Goal: Task Accomplishment & Management: Use online tool/utility

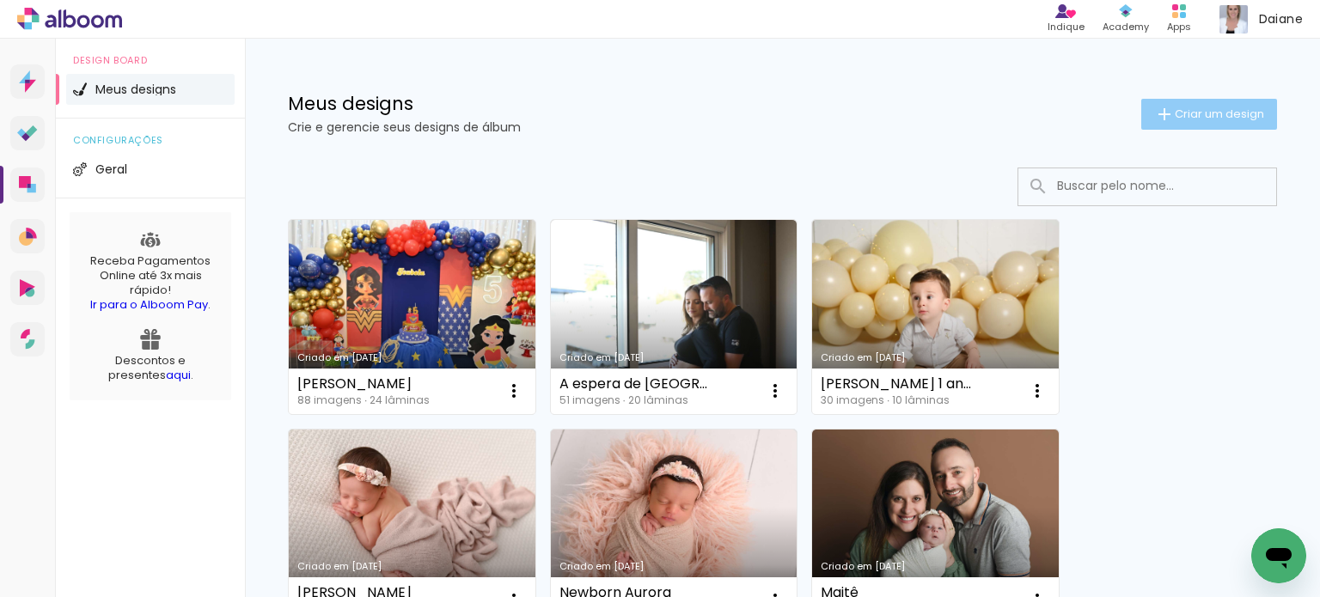
click at [1190, 114] on span "Criar um design" at bounding box center [1219, 113] width 89 height 11
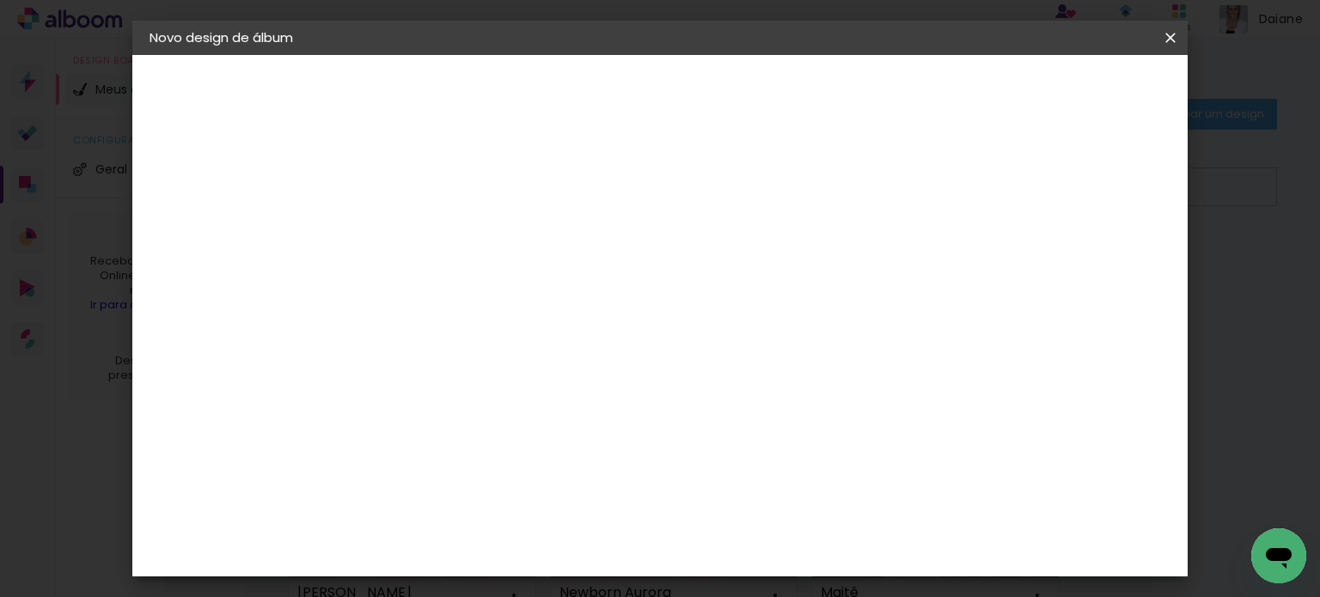
click at [431, 230] on input at bounding box center [431, 230] width 0 height 27
type input "A espera de [GEOGRAPHIC_DATA]"
type paper-input "A espera de [GEOGRAPHIC_DATA]"
click at [0, 0] on slot "Avançar" at bounding box center [0, 0] width 0 height 0
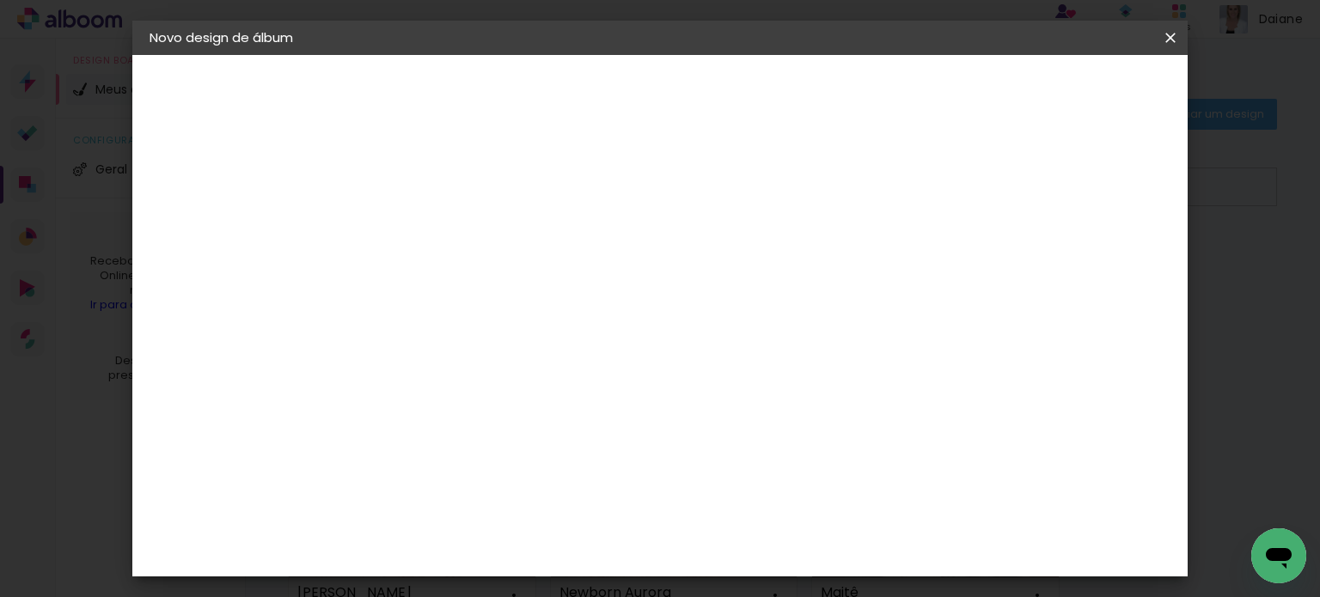
click at [0, 0] on slot "Avançar" at bounding box center [0, 0] width 0 height 0
click at [518, 289] on iron-icon at bounding box center [508, 299] width 21 height 21
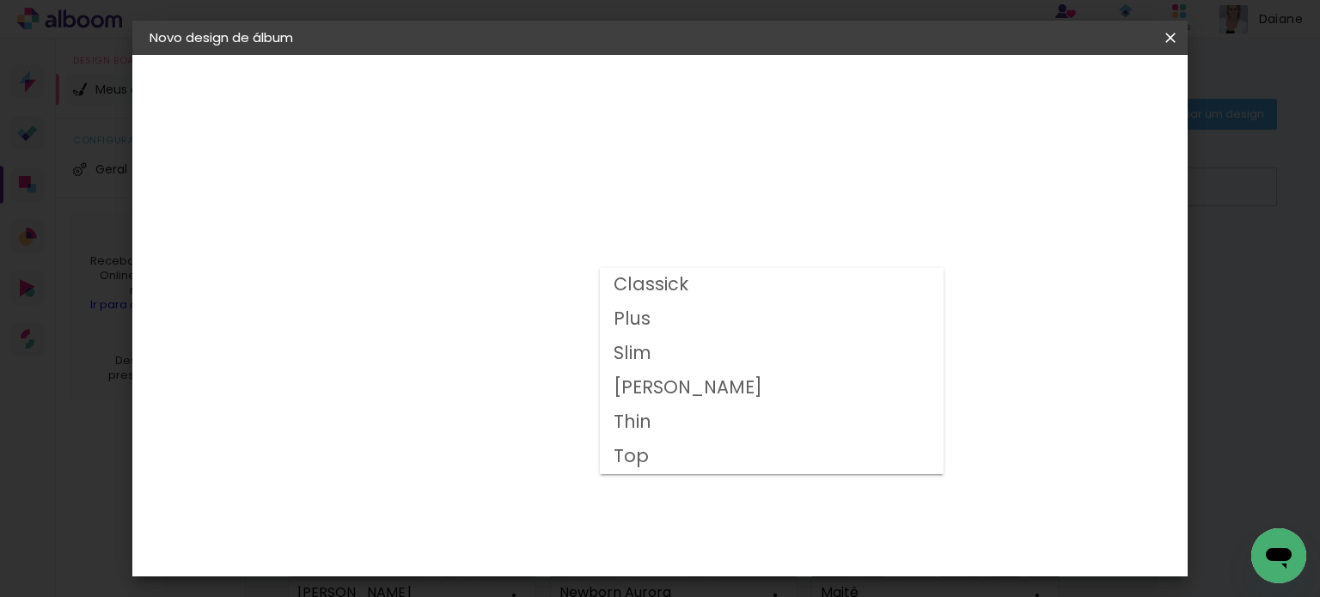
click at [652, 322] on paper-item "Plus" at bounding box center [772, 320] width 344 height 34
type input "Plus"
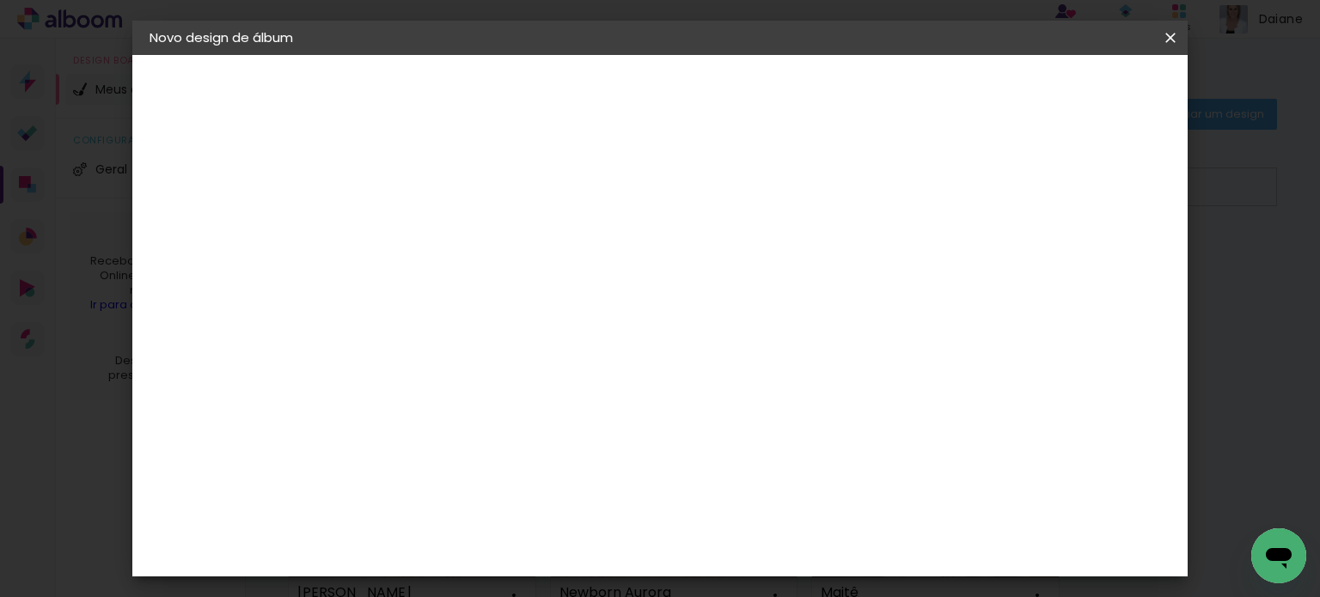
scroll to position [140, 0]
click at [0, 0] on slot "Avançar" at bounding box center [0, 0] width 0 height 0
click at [727, 90] on span "Iniciar design" at bounding box center [708, 97] width 40 height 24
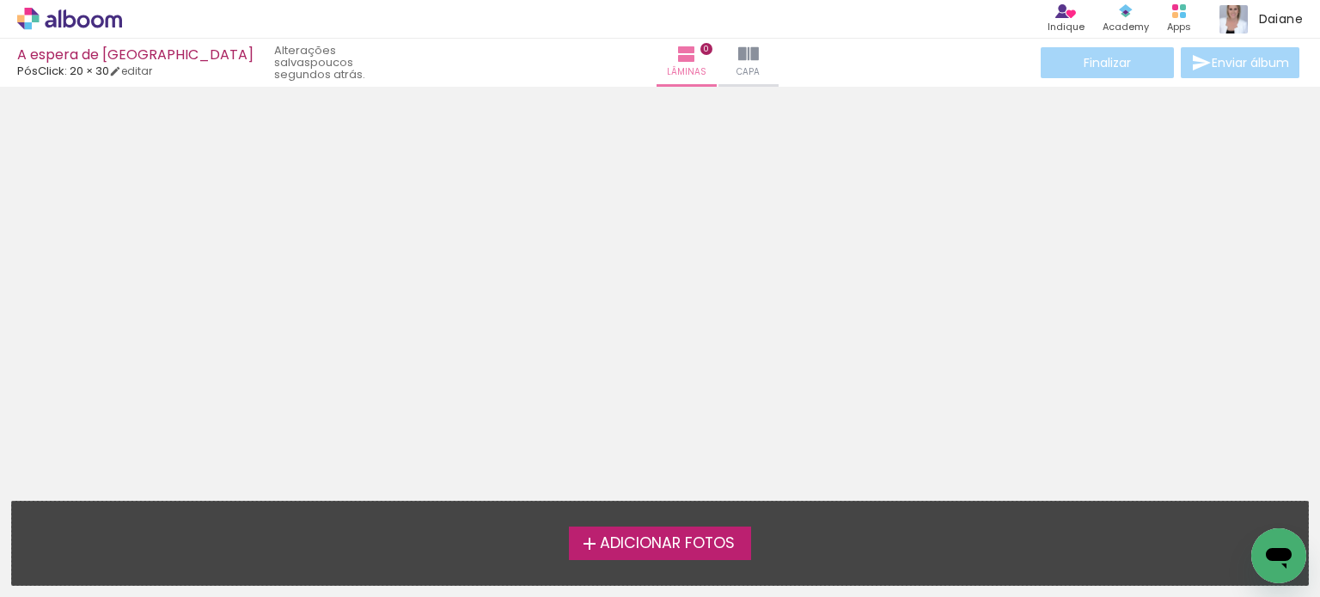
click at [628, 539] on span "Adicionar Fotos" at bounding box center [667, 543] width 135 height 15
click at [0, 0] on input "file" at bounding box center [0, 0] width 0 height 0
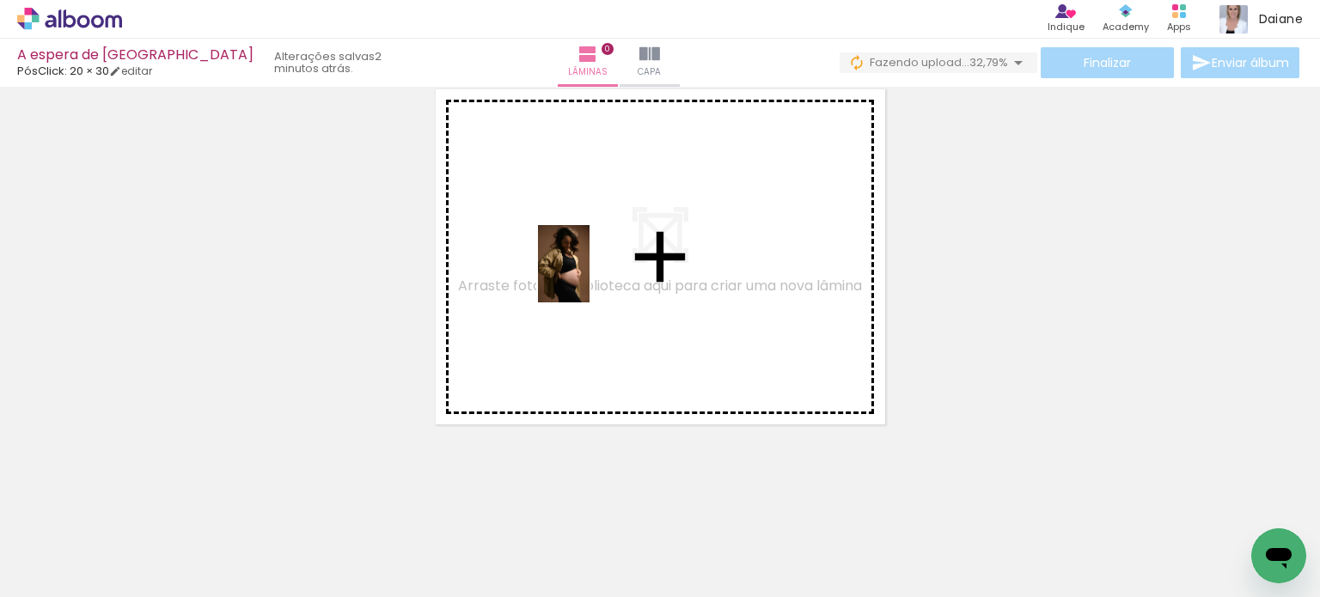
drag, startPoint x: 993, startPoint y: 504, endPoint x: 590, endPoint y: 277, distance: 462.6
click at [590, 277] on quentale-workspace at bounding box center [660, 298] width 1320 height 597
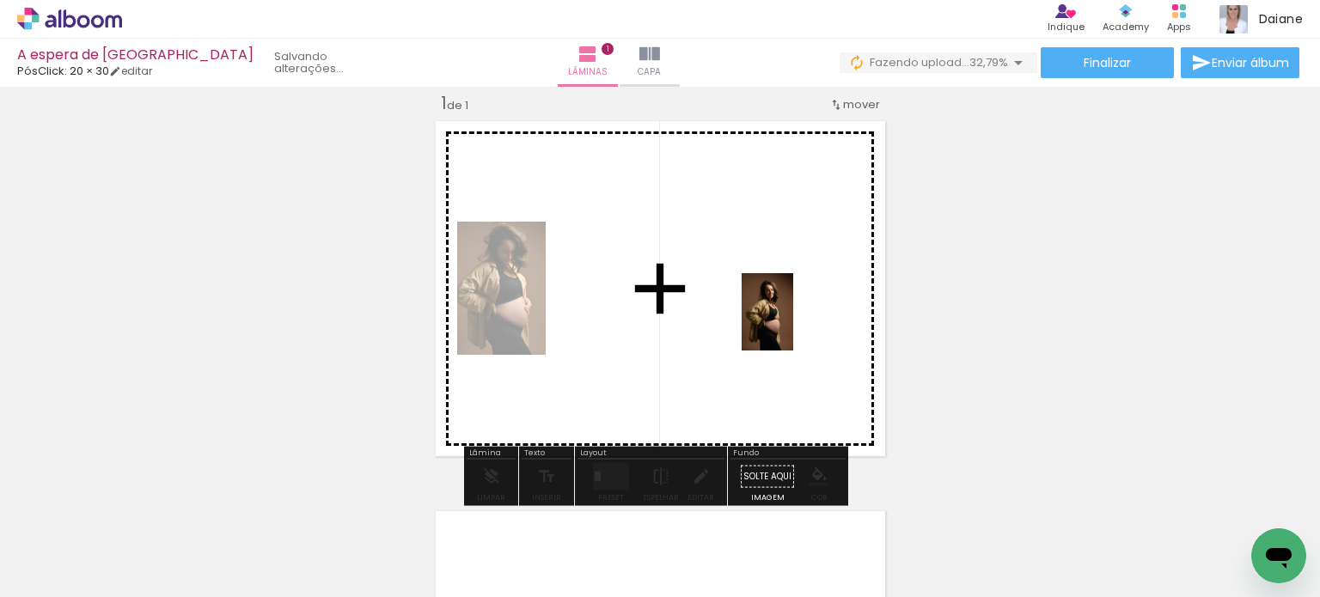
drag, startPoint x: 1231, startPoint y: 537, endPoint x: 756, endPoint y: 305, distance: 528.2
click at [756, 305] on quentale-workspace at bounding box center [660, 298] width 1320 height 597
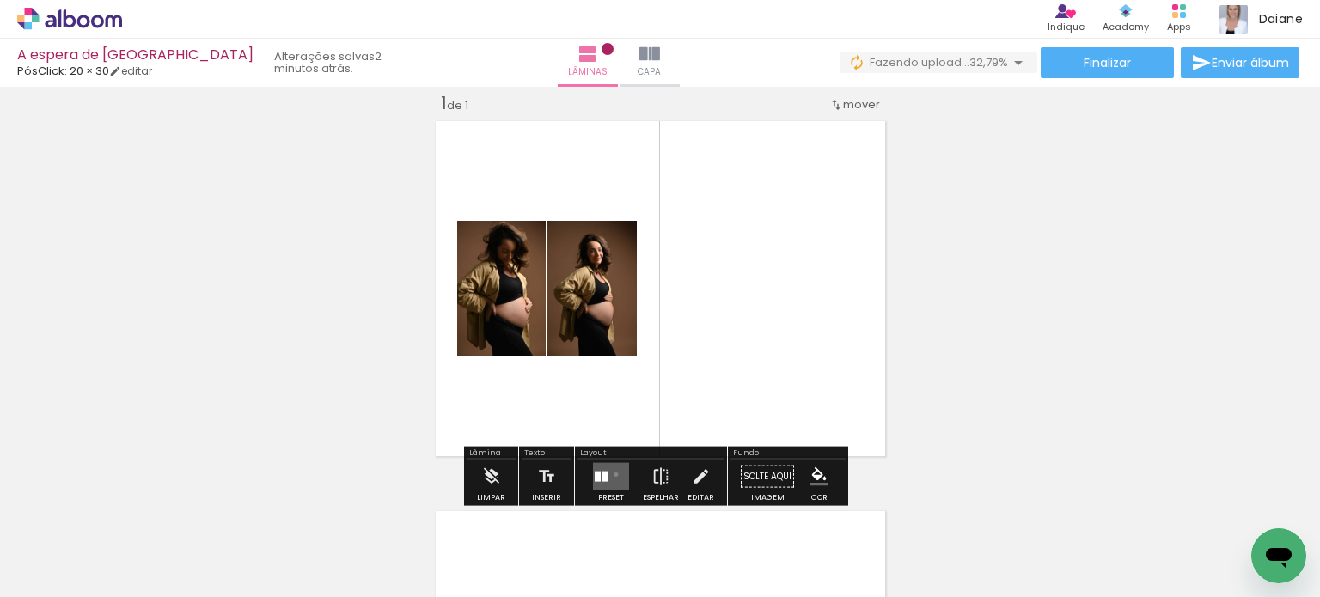
click at [612, 474] on quentale-layouter at bounding box center [611, 477] width 36 height 28
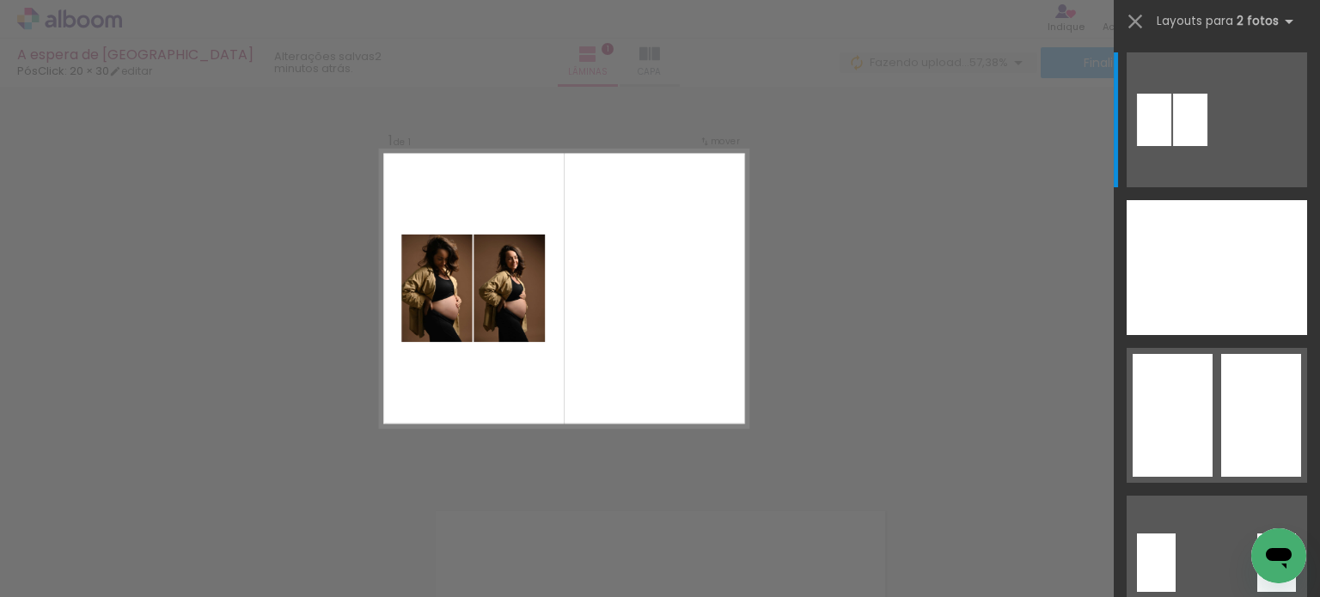
scroll to position [0, 473]
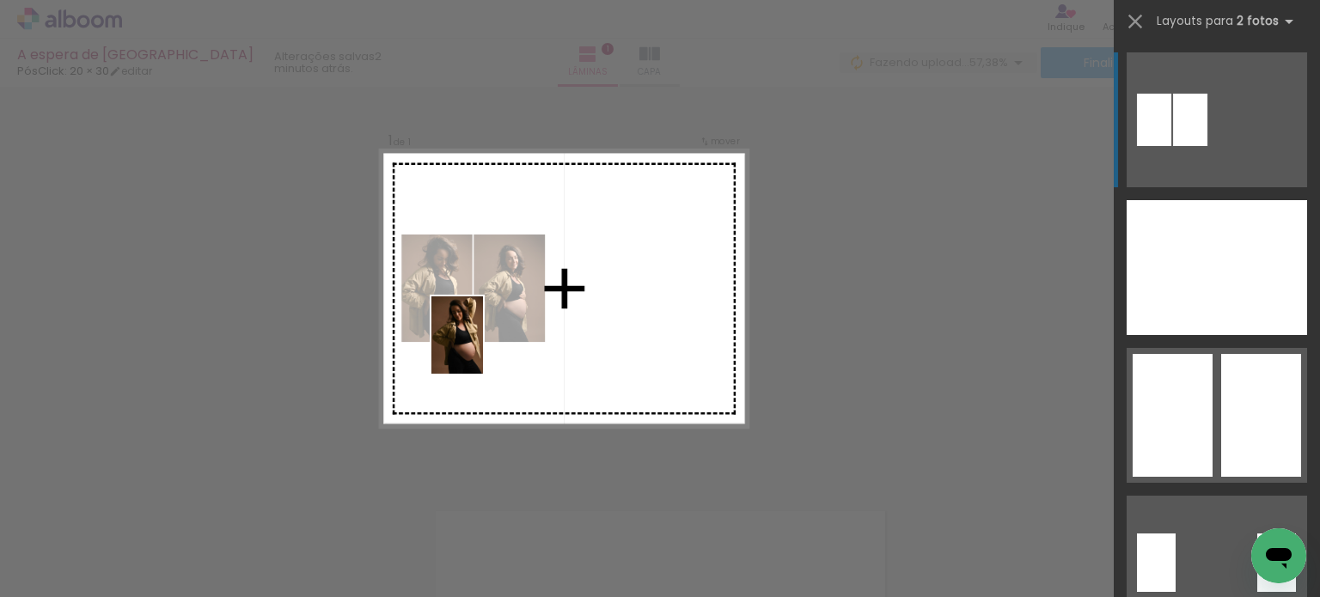
drag, startPoint x: 866, startPoint y: 561, endPoint x: 483, endPoint y: 348, distance: 438.7
click at [483, 348] on quentale-workspace at bounding box center [660, 298] width 1320 height 597
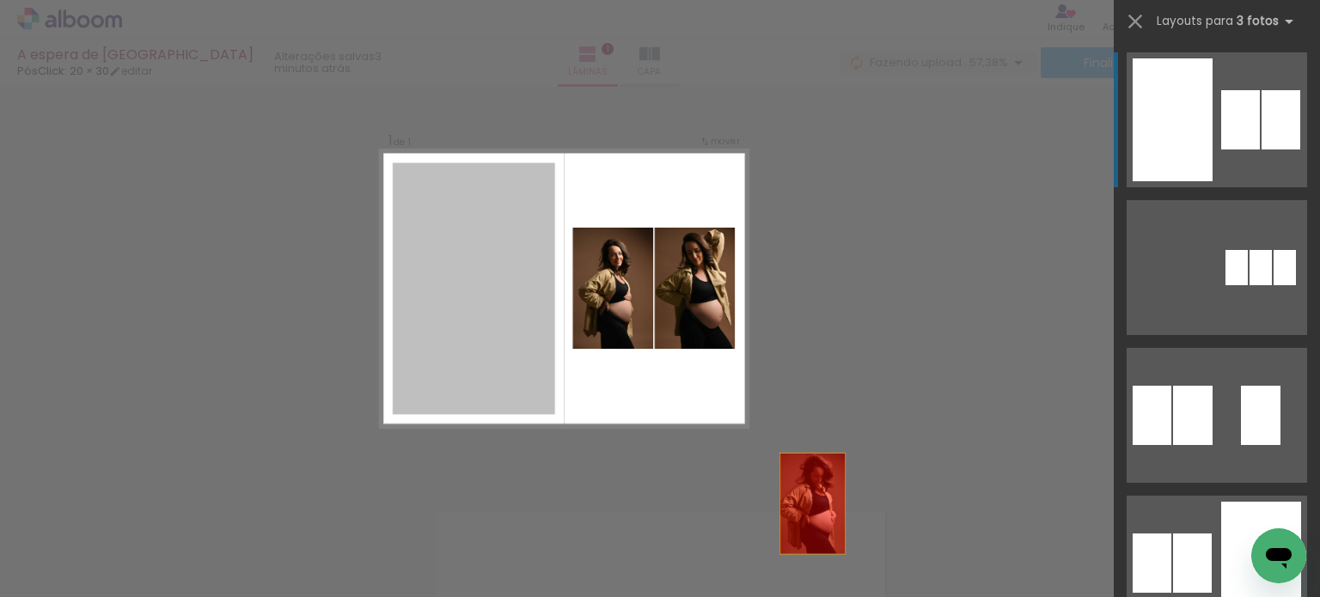
drag, startPoint x: 464, startPoint y: 305, endPoint x: 891, endPoint y: 557, distance: 495.2
click at [891, 557] on quentale-workspace at bounding box center [660, 298] width 1320 height 597
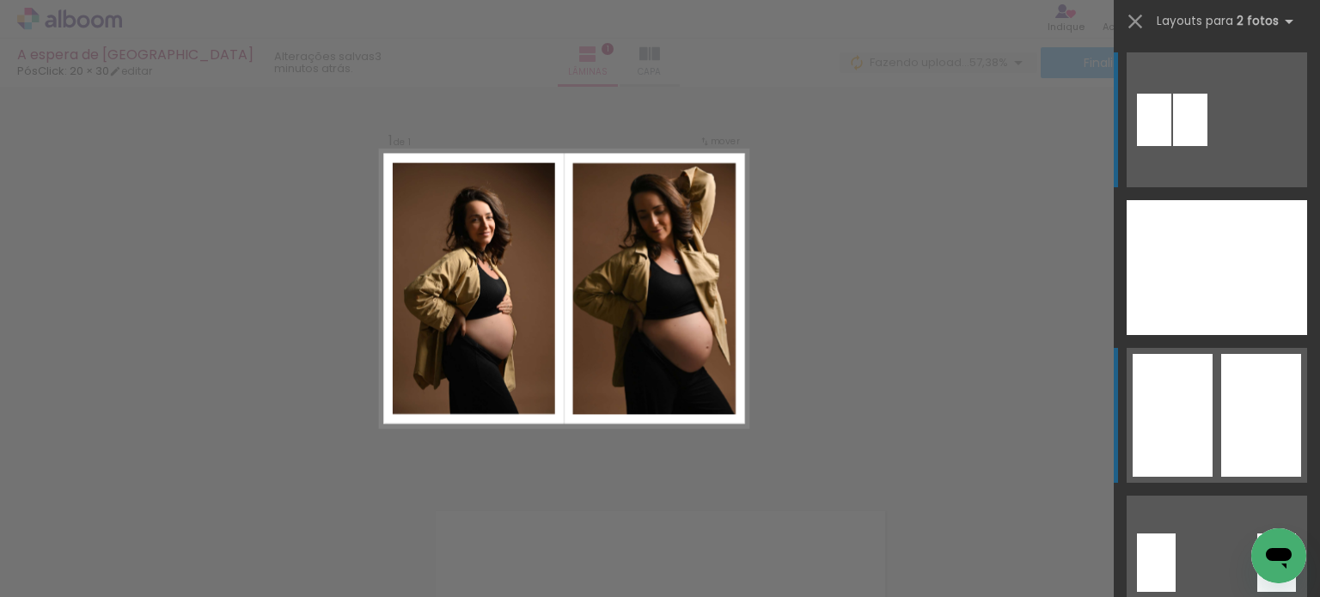
click at [1234, 384] on div at bounding box center [1261, 415] width 80 height 123
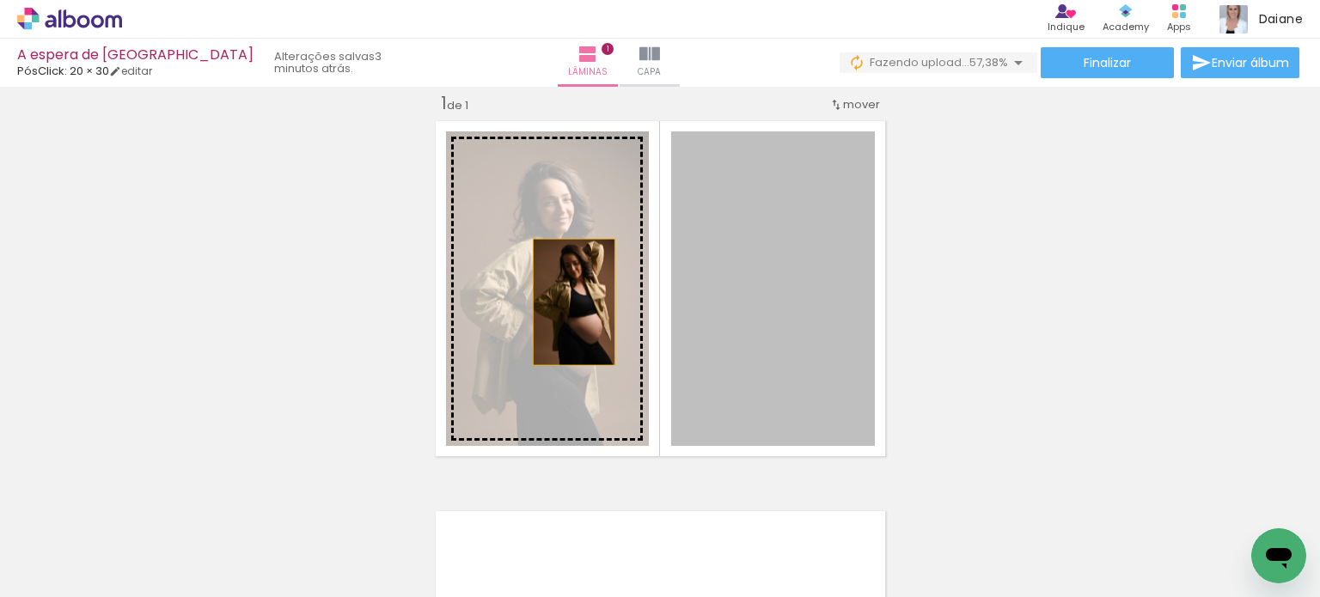
drag, startPoint x: 802, startPoint y: 305, endPoint x: 567, endPoint y: 302, distance: 234.7
click at [0, 0] on slot at bounding box center [0, 0] width 0 height 0
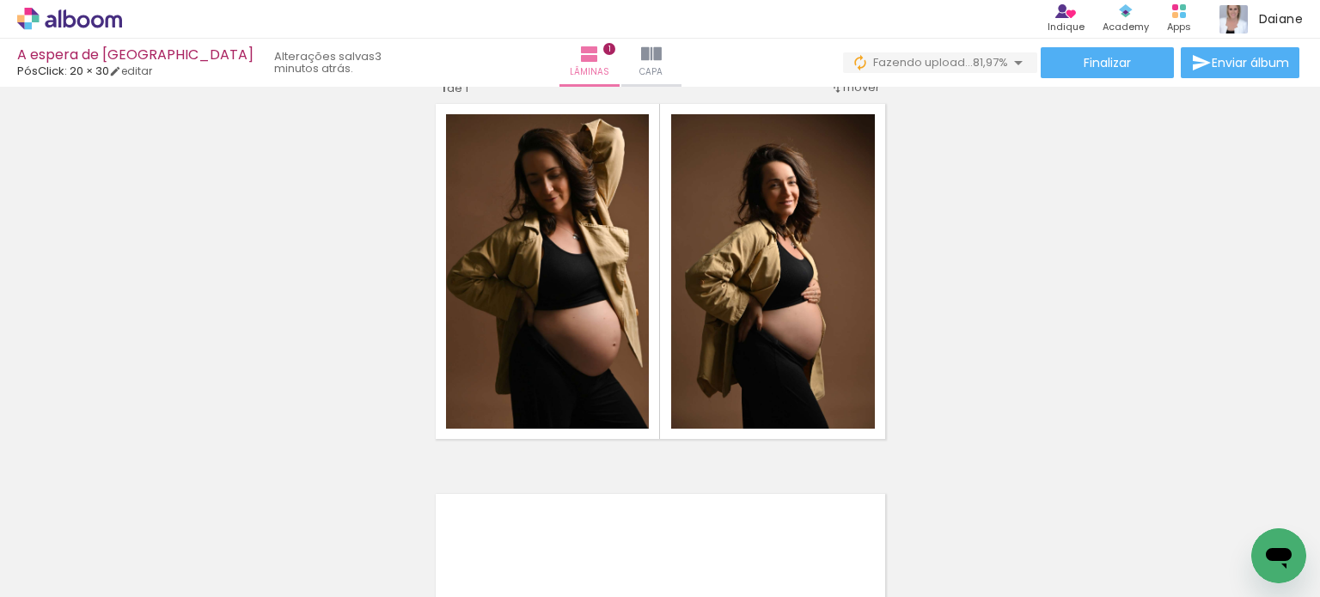
scroll to position [21, 0]
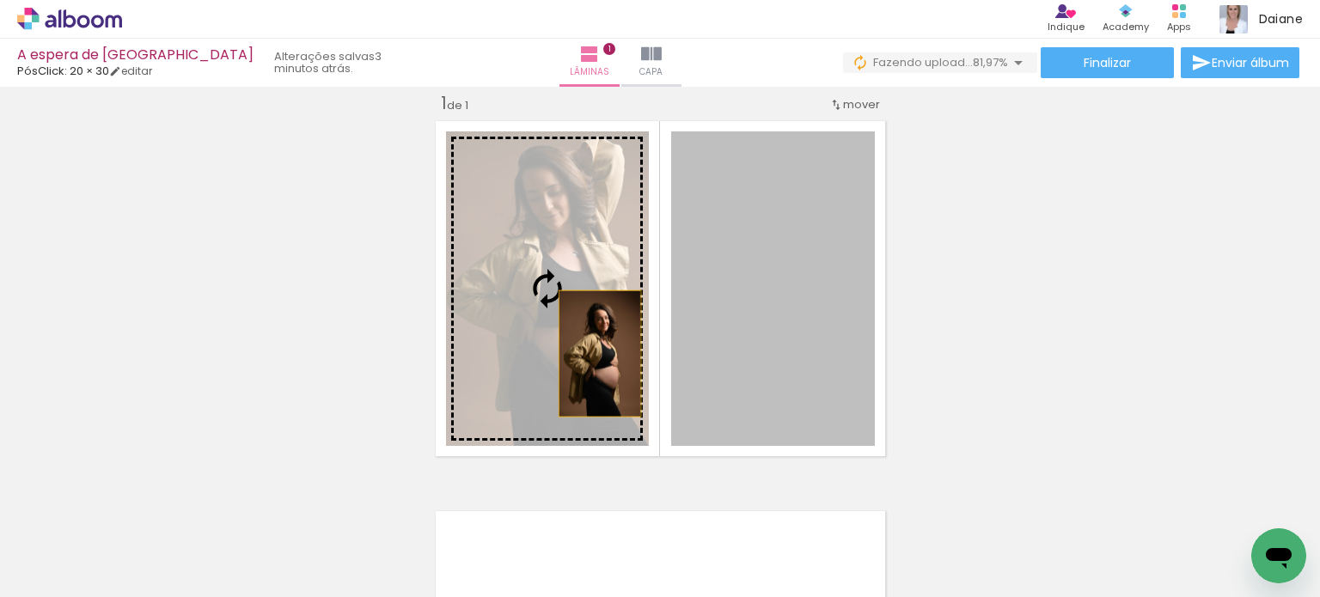
drag, startPoint x: 781, startPoint y: 360, endPoint x: 570, endPoint y: 350, distance: 211.7
click at [0, 0] on slot at bounding box center [0, 0] width 0 height 0
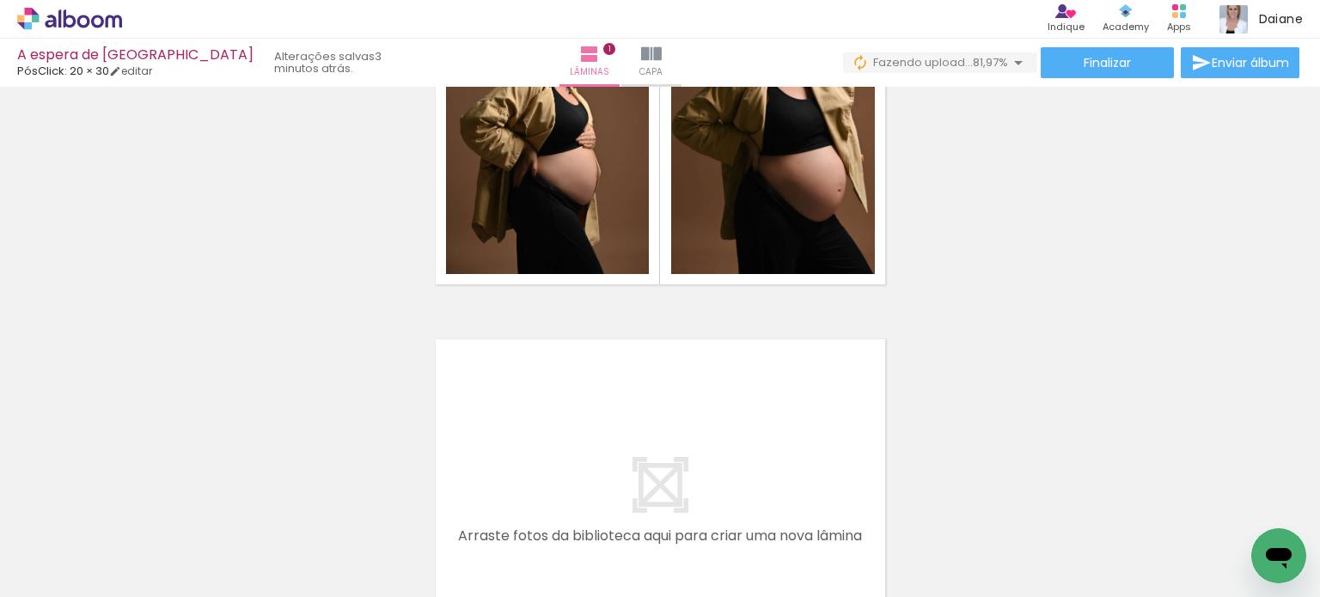
scroll to position [0, 0]
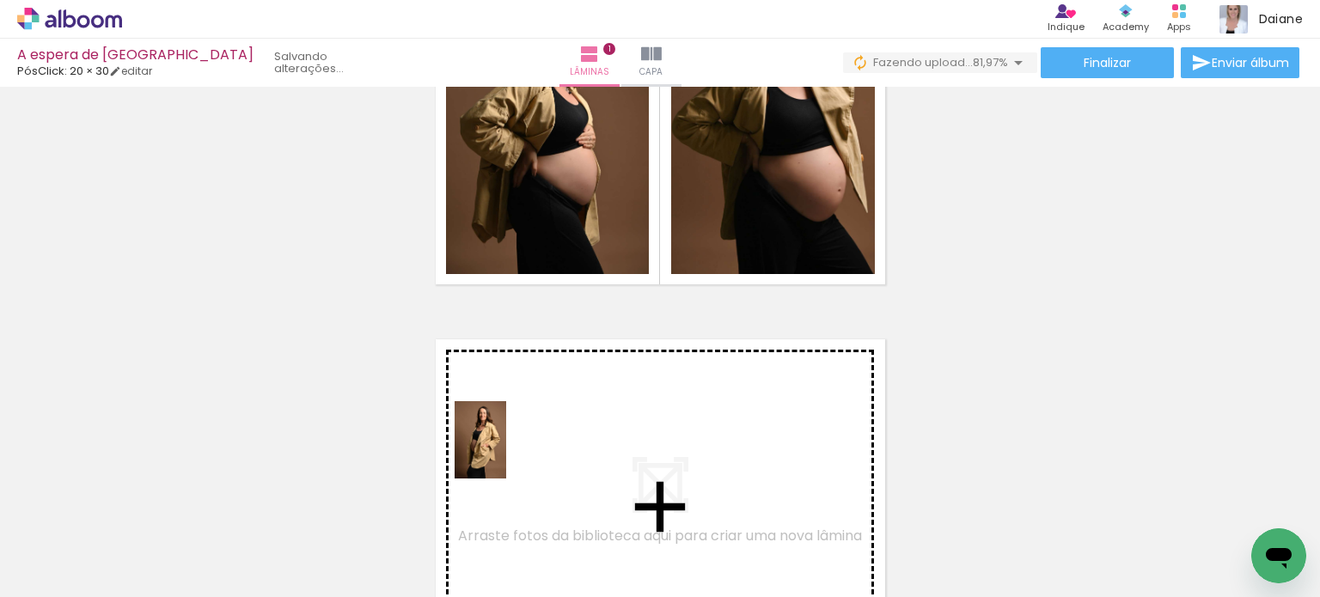
drag, startPoint x: 191, startPoint y: 546, endPoint x: 506, endPoint y: 453, distance: 328.8
click at [506, 453] on quentale-workspace at bounding box center [660, 298] width 1320 height 597
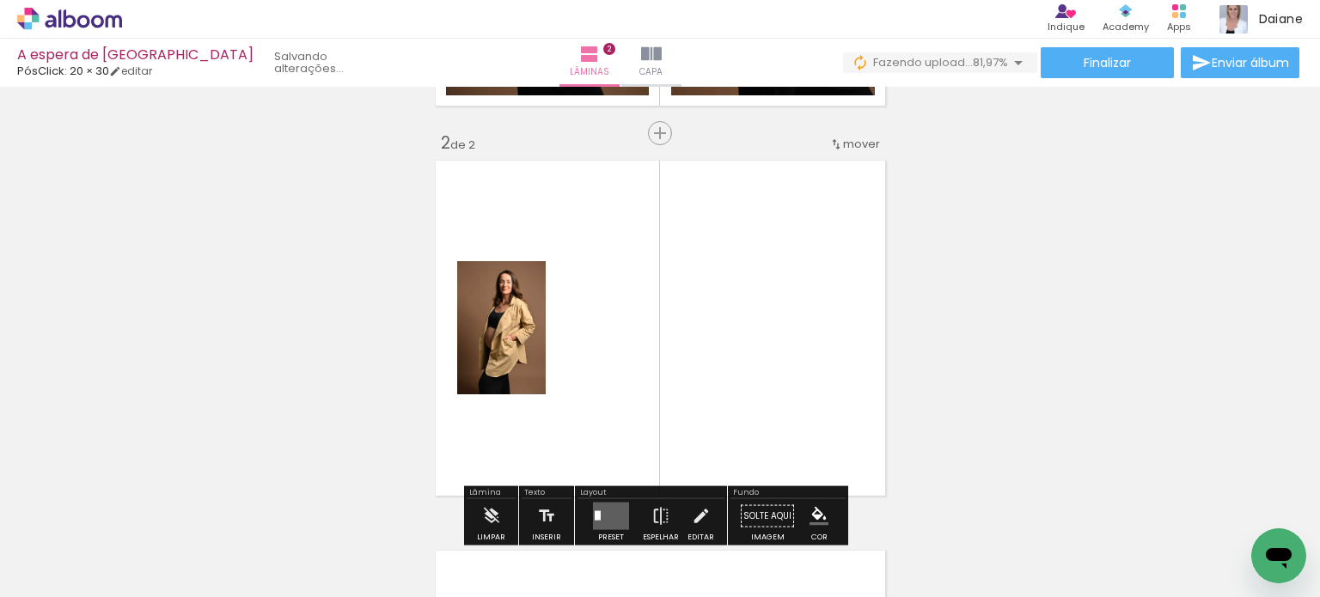
scroll to position [412, 0]
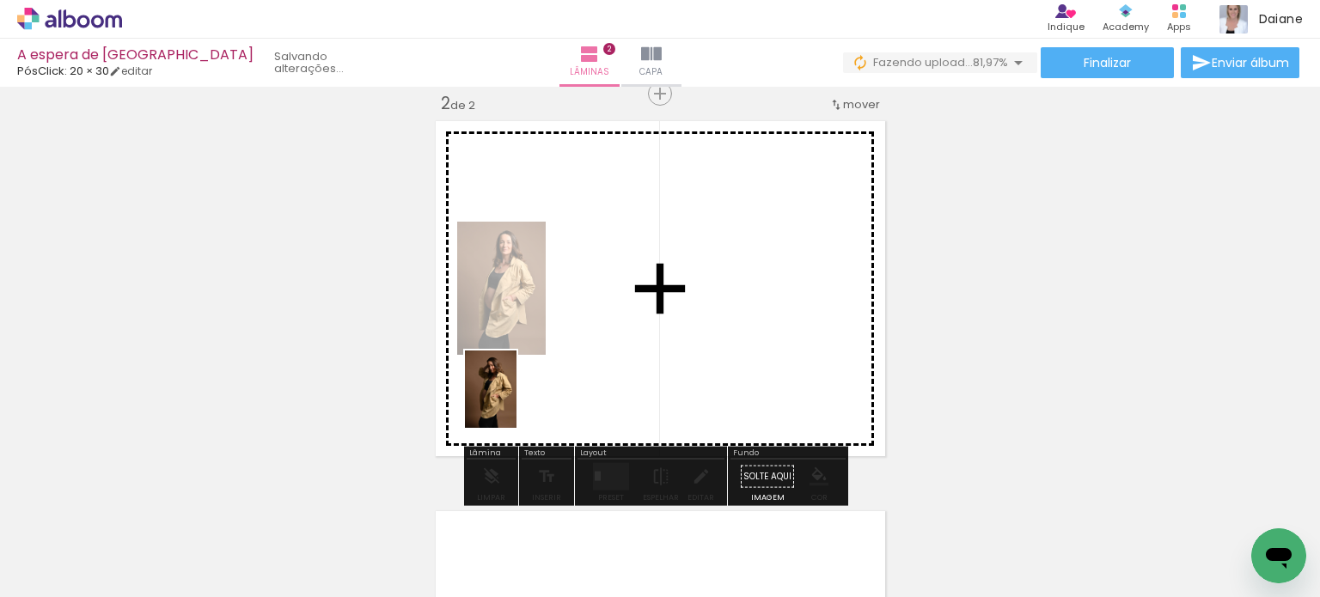
drag, startPoint x: 268, startPoint y: 553, endPoint x: 525, endPoint y: 399, distance: 299.6
click at [525, 399] on quentale-workspace at bounding box center [660, 298] width 1320 height 597
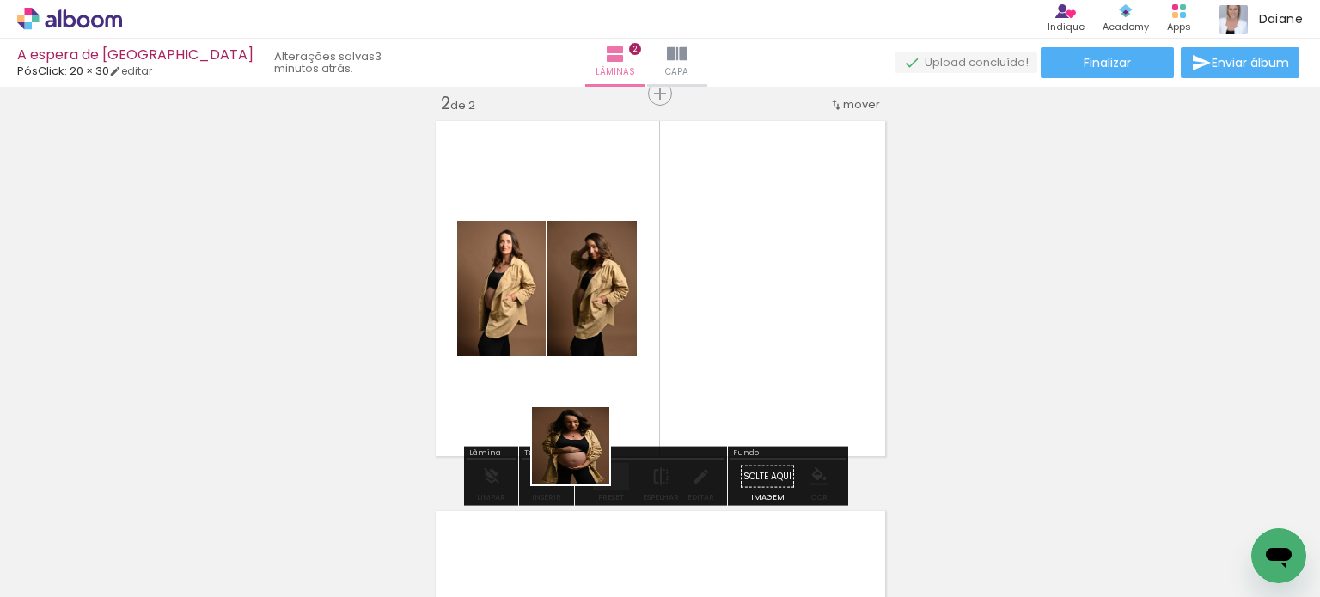
drag, startPoint x: 664, startPoint y: 552, endPoint x: 576, endPoint y: 446, distance: 137.9
click at [576, 446] on quentale-workspace at bounding box center [660, 298] width 1320 height 597
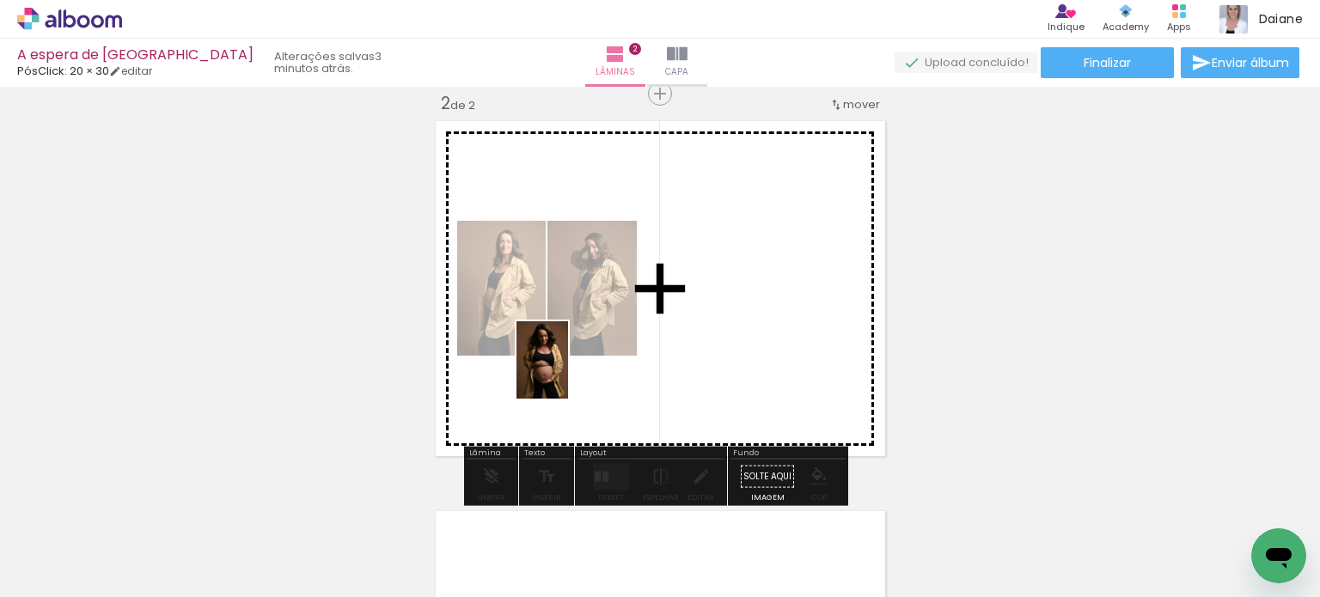
drag, startPoint x: 666, startPoint y: 563, endPoint x: 568, endPoint y: 373, distance: 213.8
click at [568, 373] on quentale-workspace at bounding box center [660, 298] width 1320 height 597
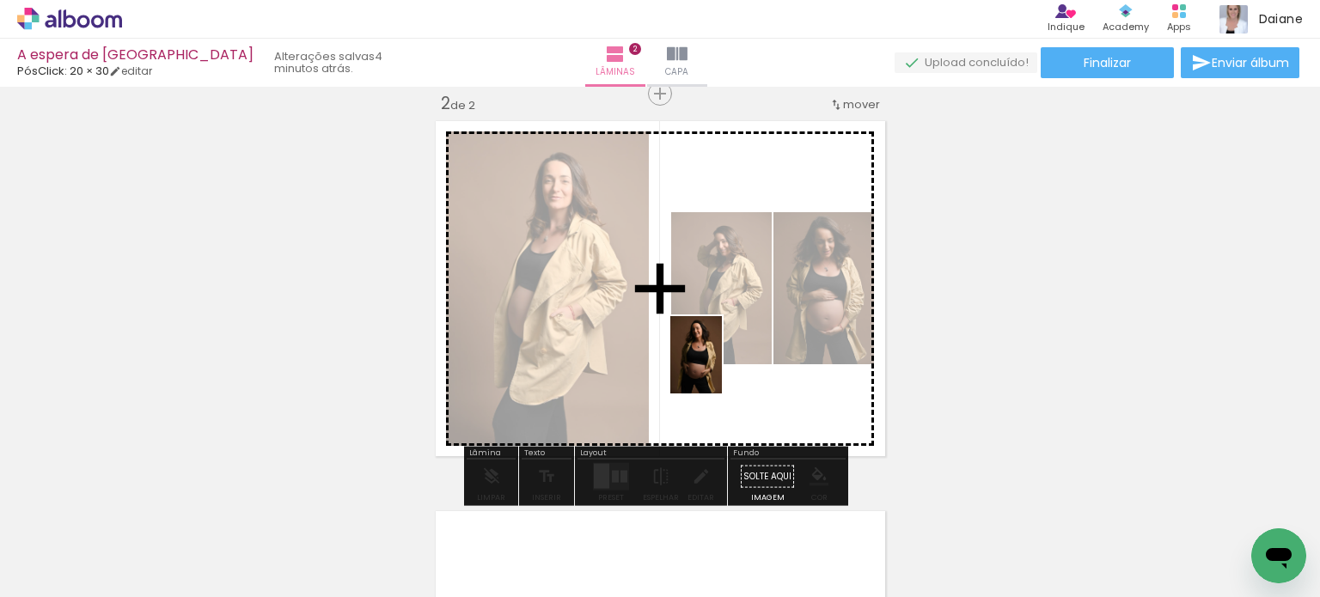
drag, startPoint x: 569, startPoint y: 542, endPoint x: 722, endPoint y: 367, distance: 232.1
click at [722, 367] on quentale-workspace at bounding box center [660, 298] width 1320 height 597
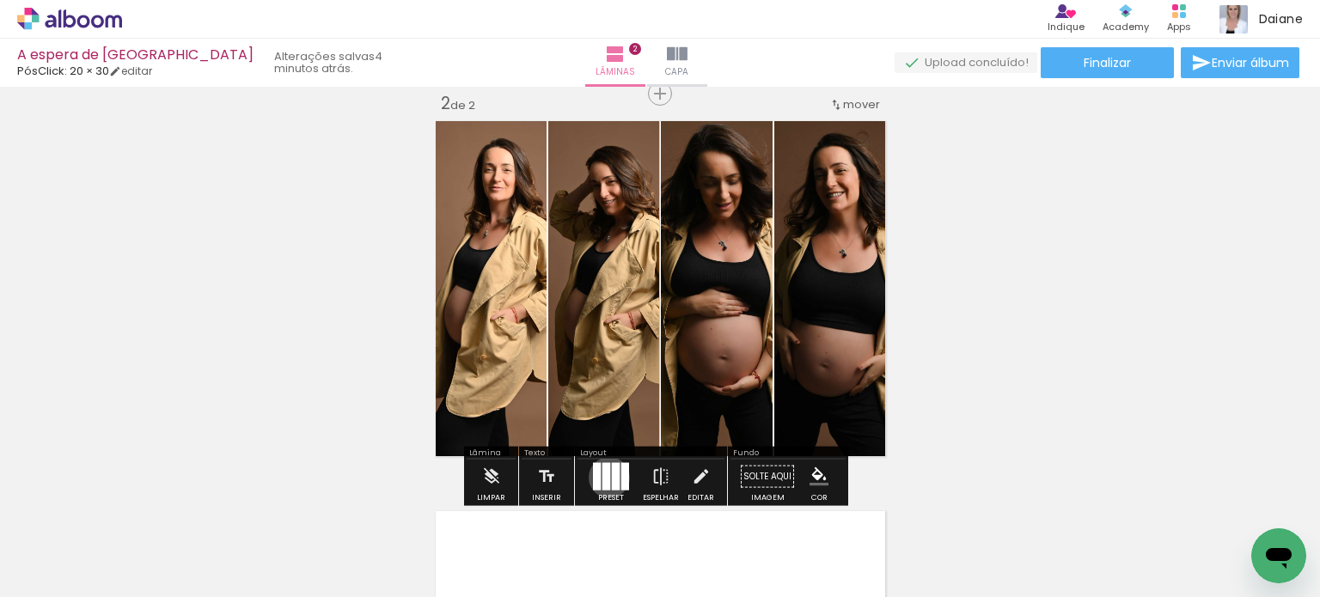
click at [605, 477] on div at bounding box center [607, 477] width 8 height 28
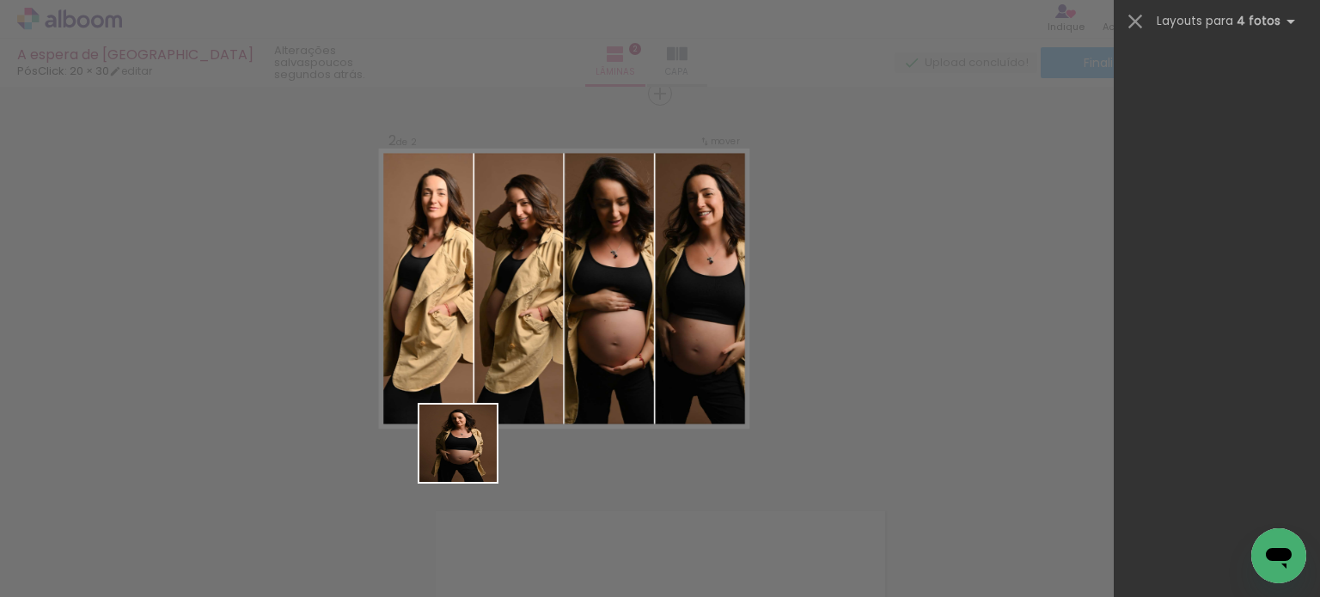
scroll to position [0, 0]
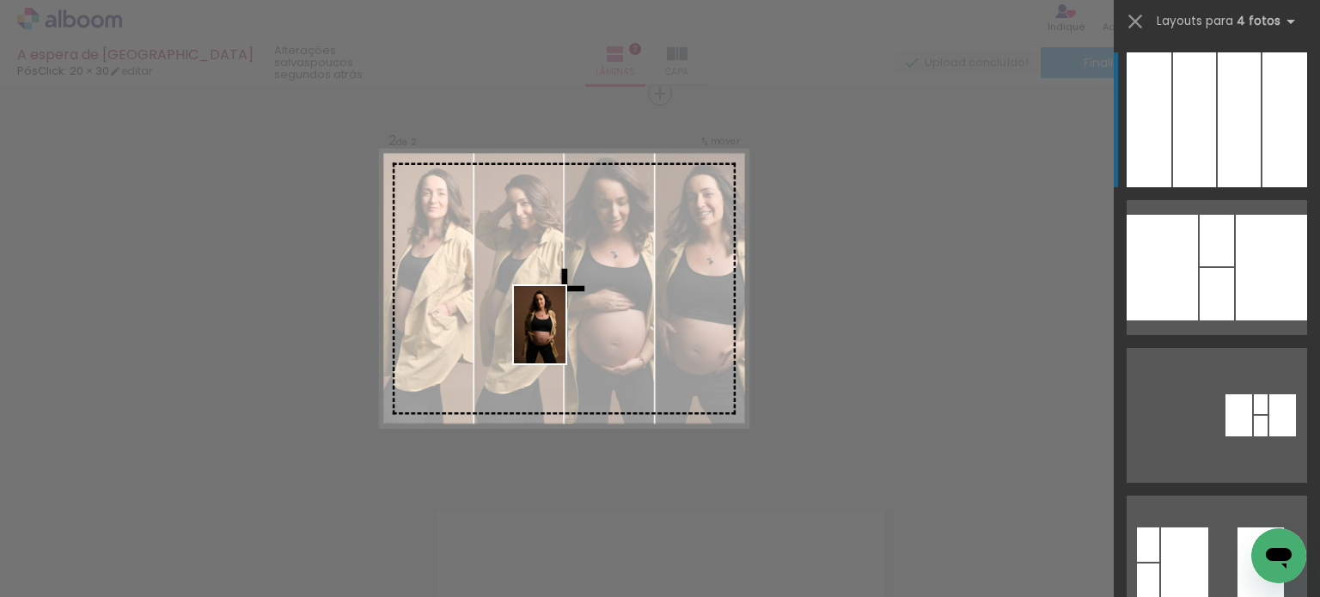
drag, startPoint x: 375, startPoint y: 555, endPoint x: 586, endPoint y: 330, distance: 308.9
click at [566, 333] on quentale-workspace at bounding box center [660, 298] width 1320 height 597
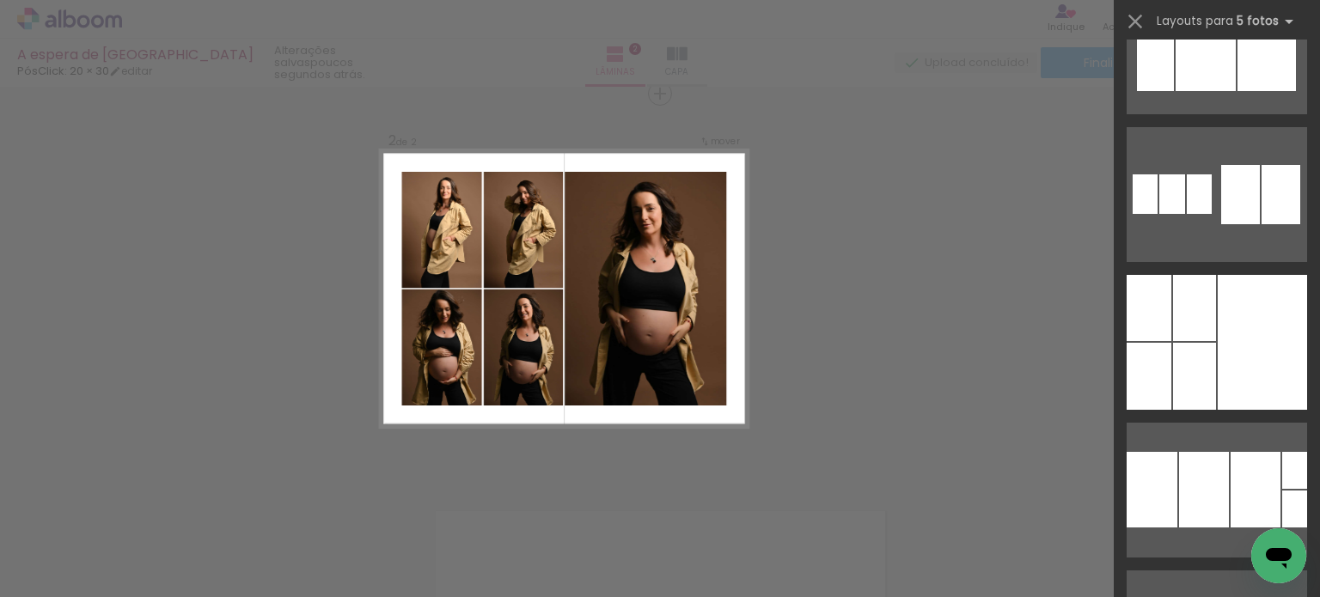
scroll to position [258, 0]
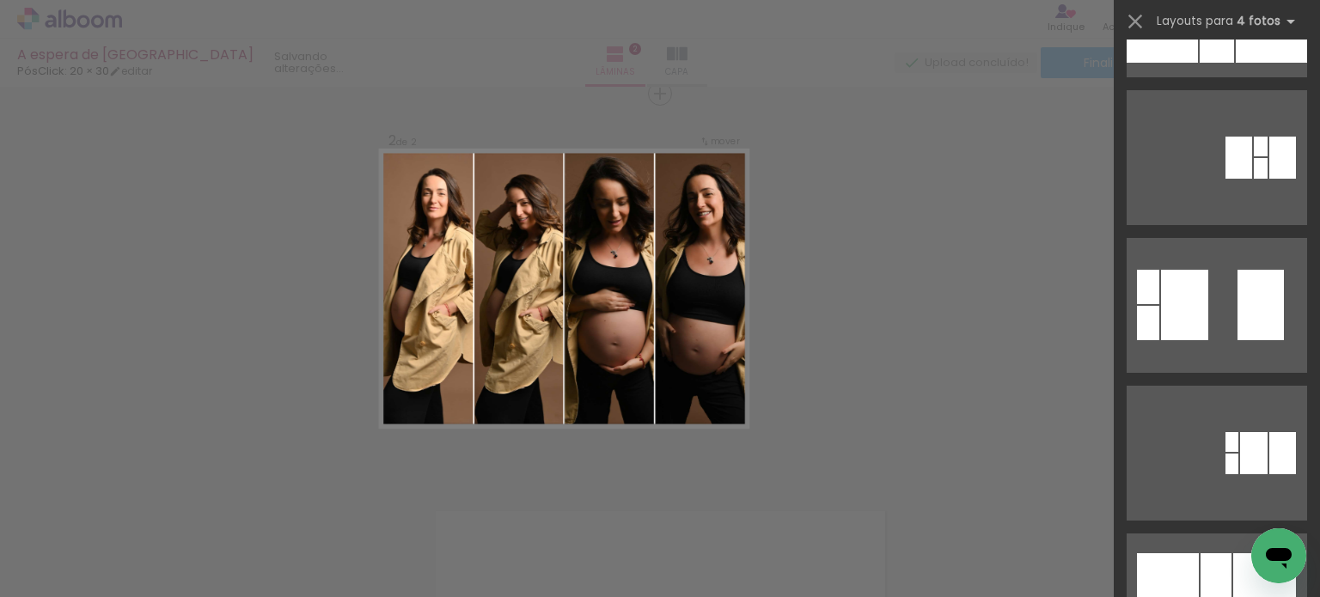
click at [955, 279] on div "Confirmar Cancelar" at bounding box center [660, 281] width 1320 height 1212
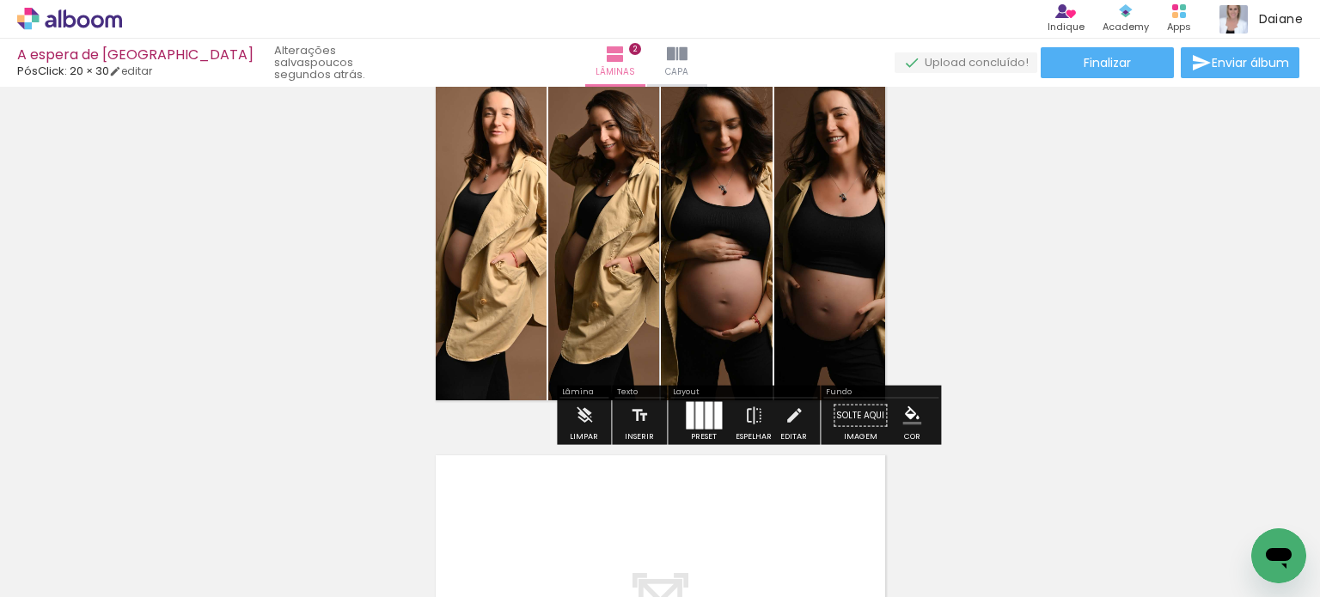
scroll to position [470, 0]
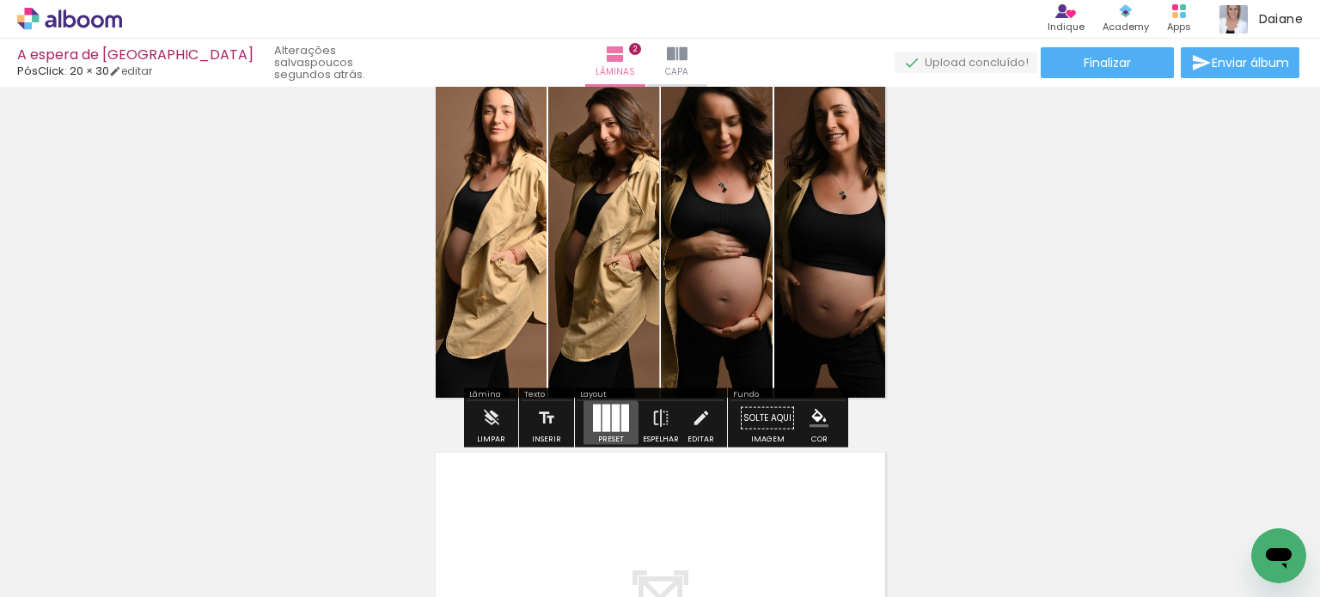
click at [605, 424] on div at bounding box center [607, 419] width 8 height 28
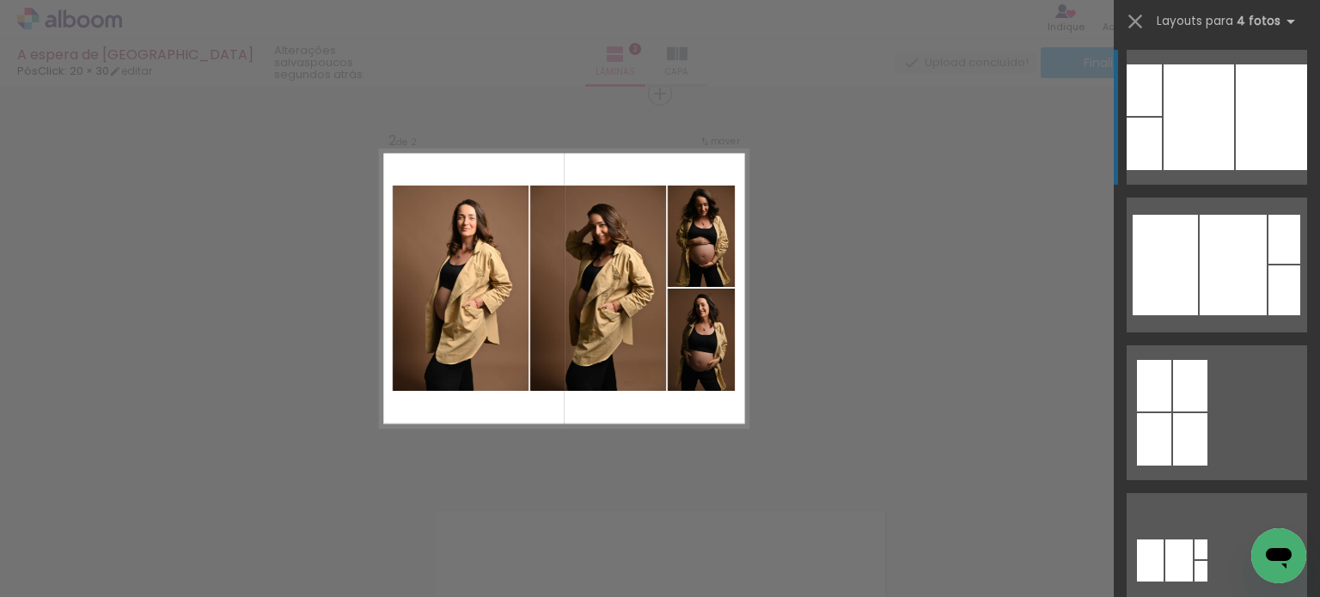
scroll to position [1461, 0]
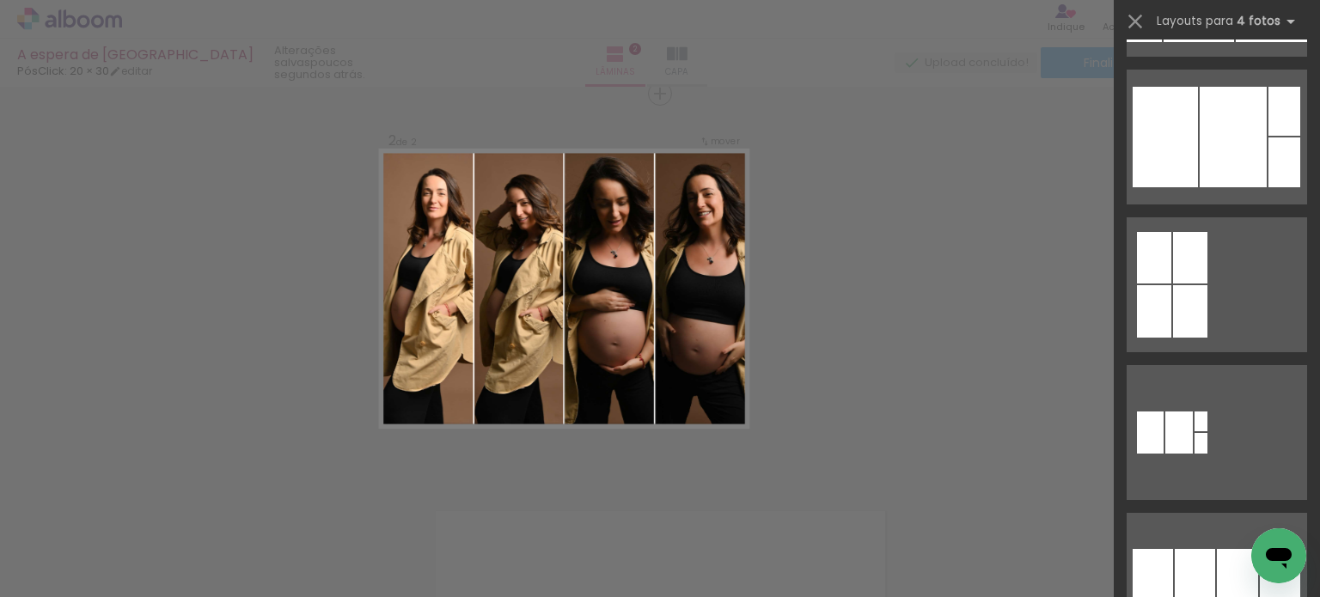
click at [897, 328] on div "Confirmar Cancelar" at bounding box center [660, 281] width 1320 height 1212
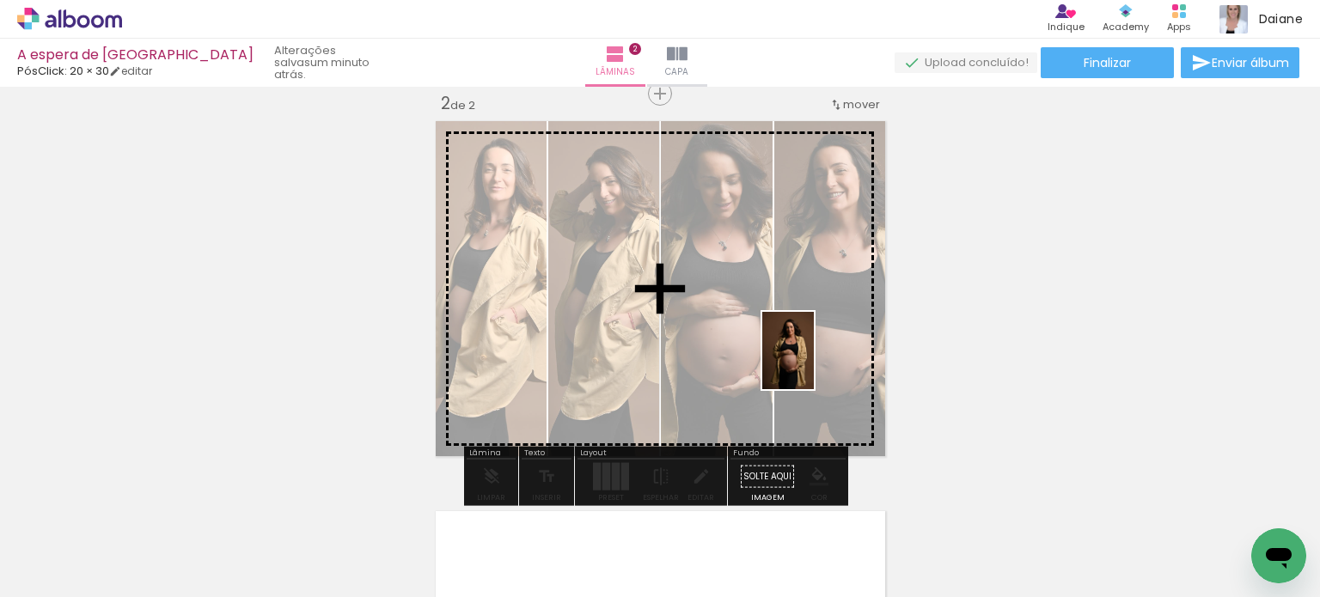
drag, startPoint x: 955, startPoint y: 543, endPoint x: 813, endPoint y: 364, distance: 228.9
click at [813, 364] on quentale-workspace at bounding box center [660, 298] width 1320 height 597
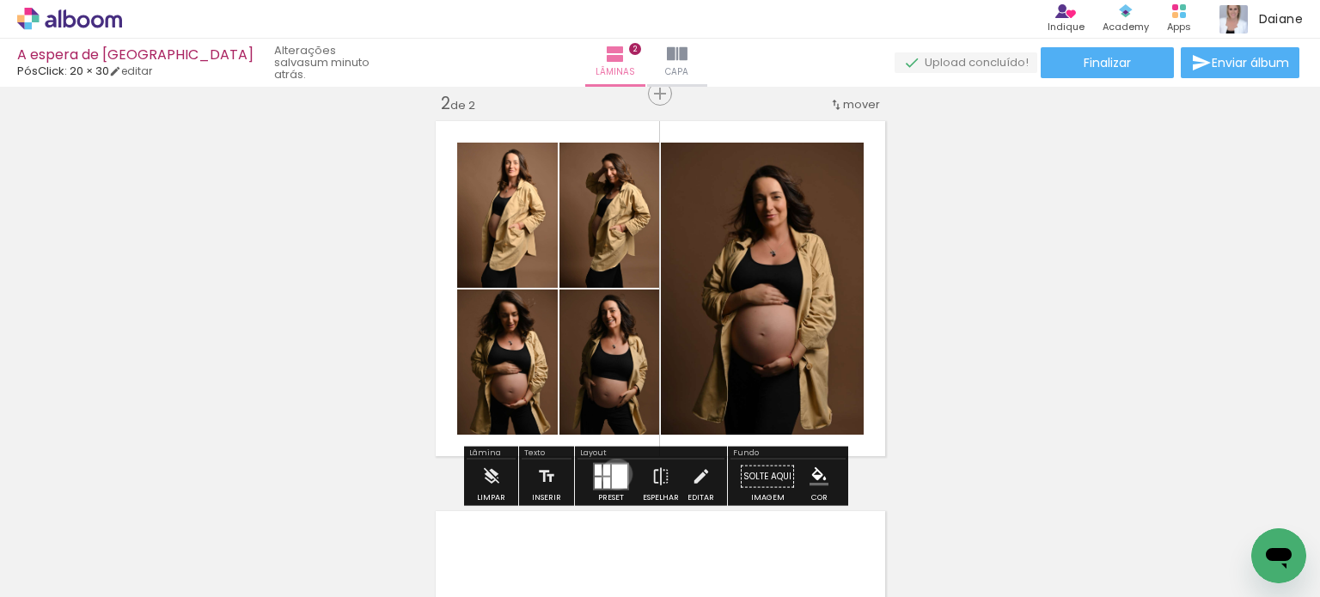
click at [613, 474] on div at bounding box center [619, 477] width 15 height 24
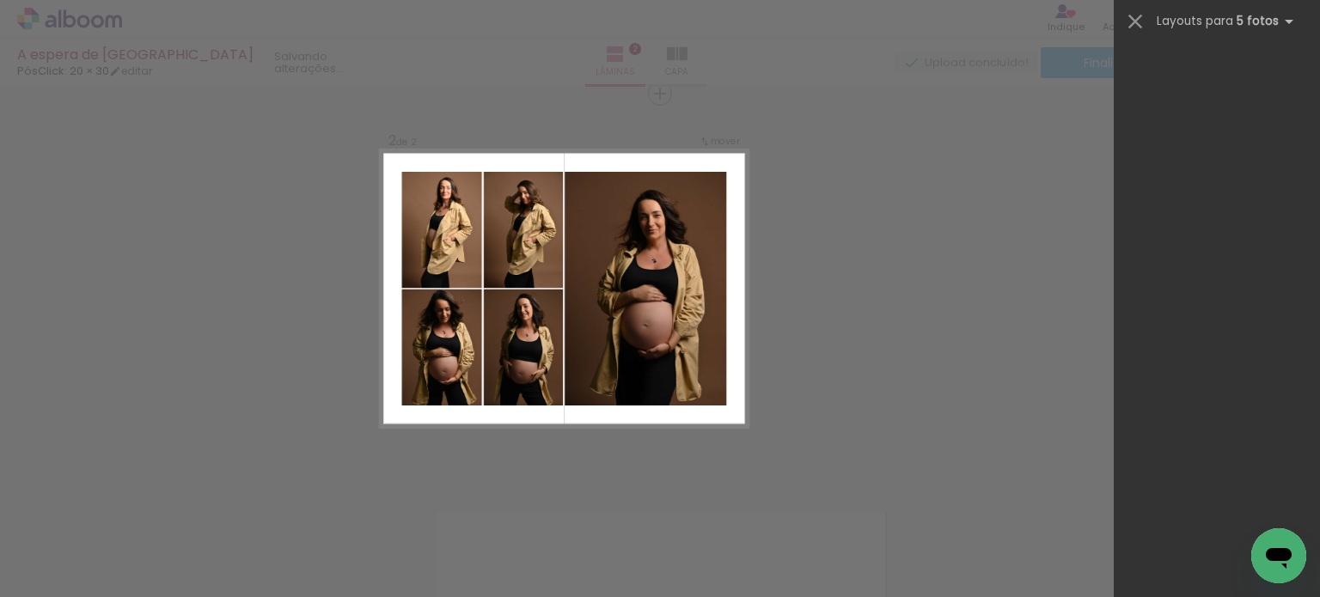
scroll to position [0, 0]
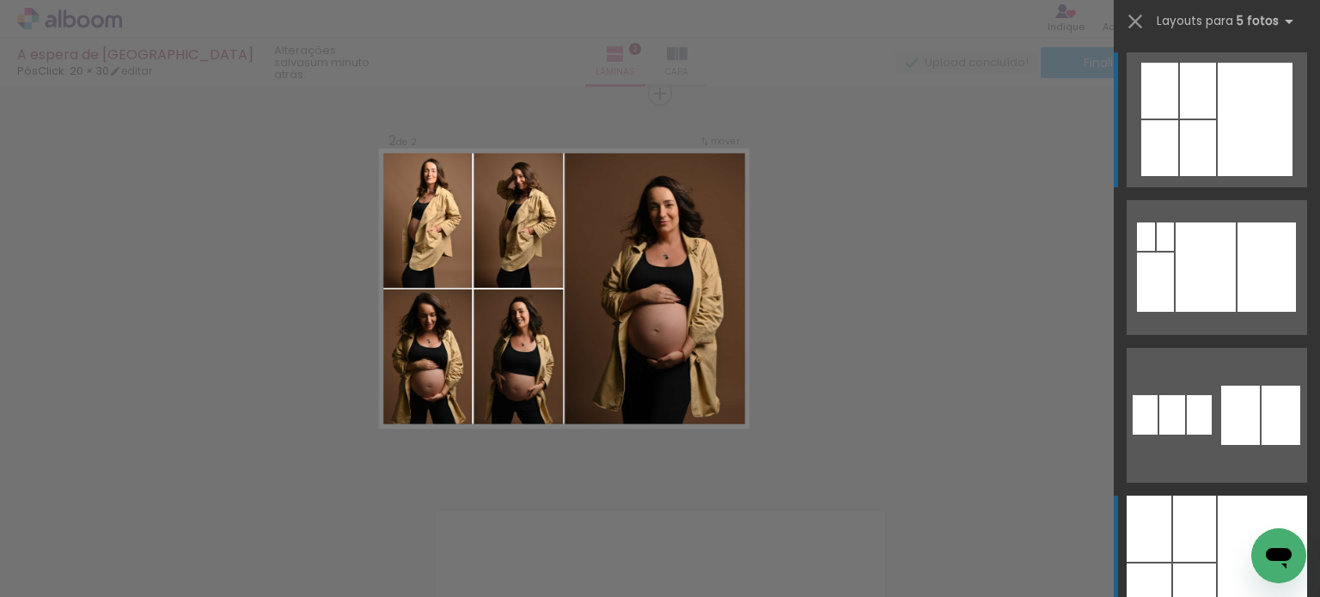
click at [1235, 536] on div at bounding box center [1262, 563] width 89 height 135
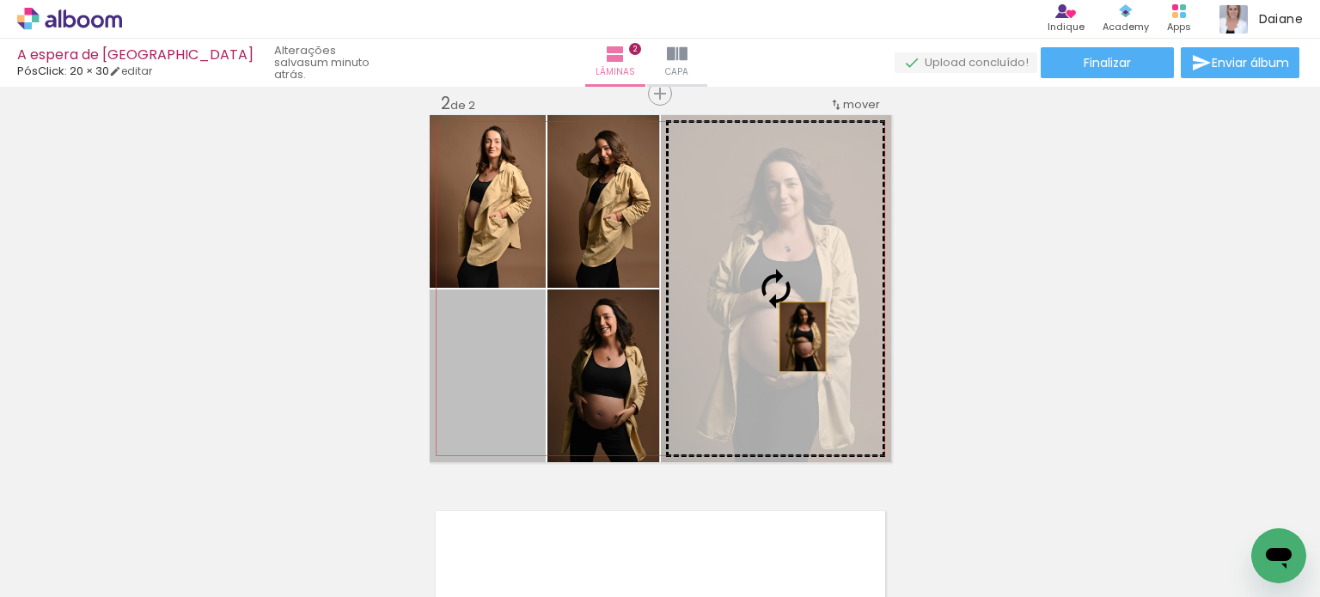
drag, startPoint x: 499, startPoint y: 392, endPoint x: 808, endPoint y: 333, distance: 315.1
click at [0, 0] on slot at bounding box center [0, 0] width 0 height 0
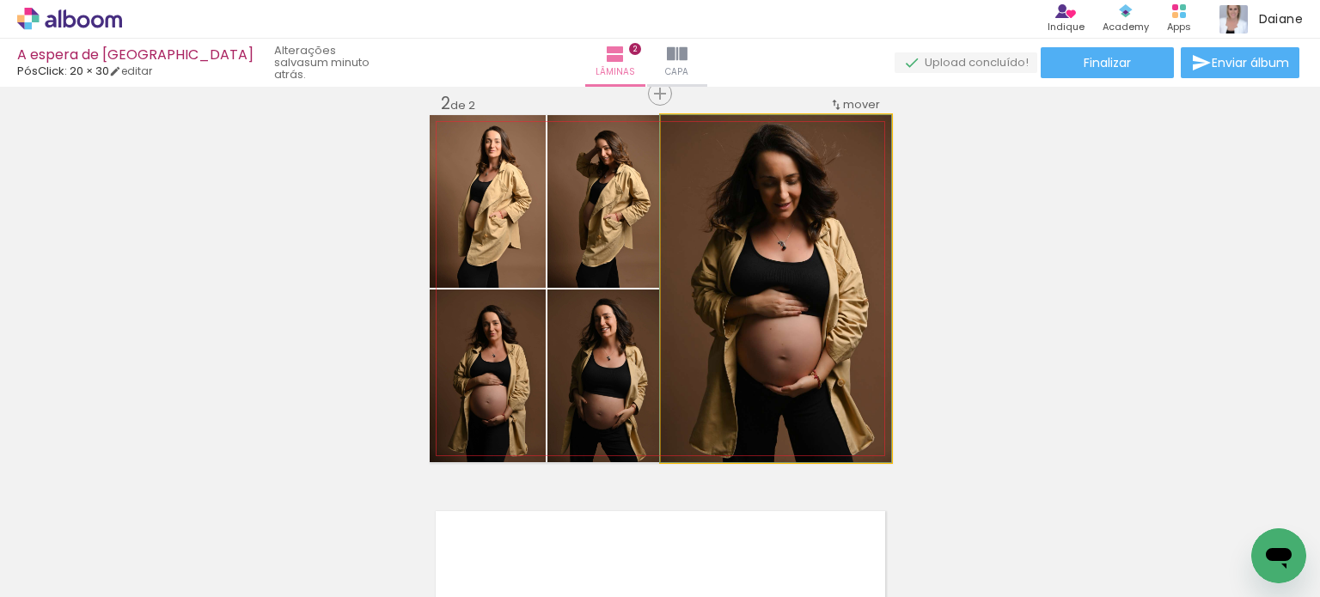
click at [817, 264] on quentale-photo at bounding box center [776, 288] width 230 height 347
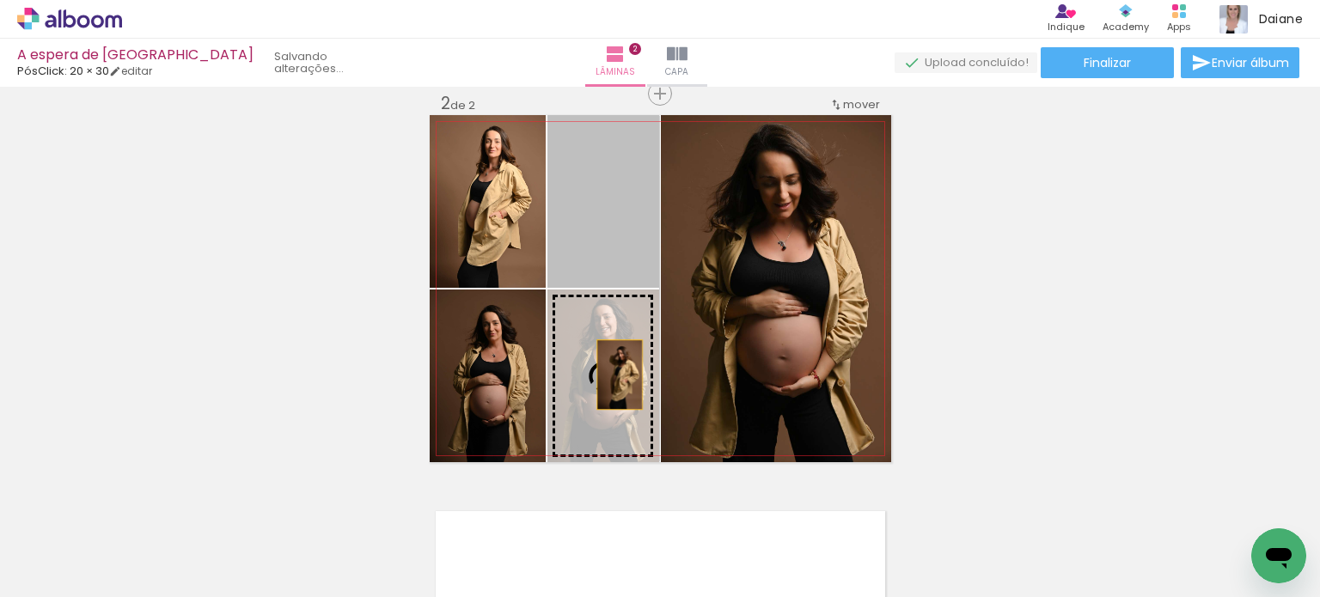
drag, startPoint x: 616, startPoint y: 209, endPoint x: 613, endPoint y: 375, distance: 165.9
click at [0, 0] on slot at bounding box center [0, 0] width 0 height 0
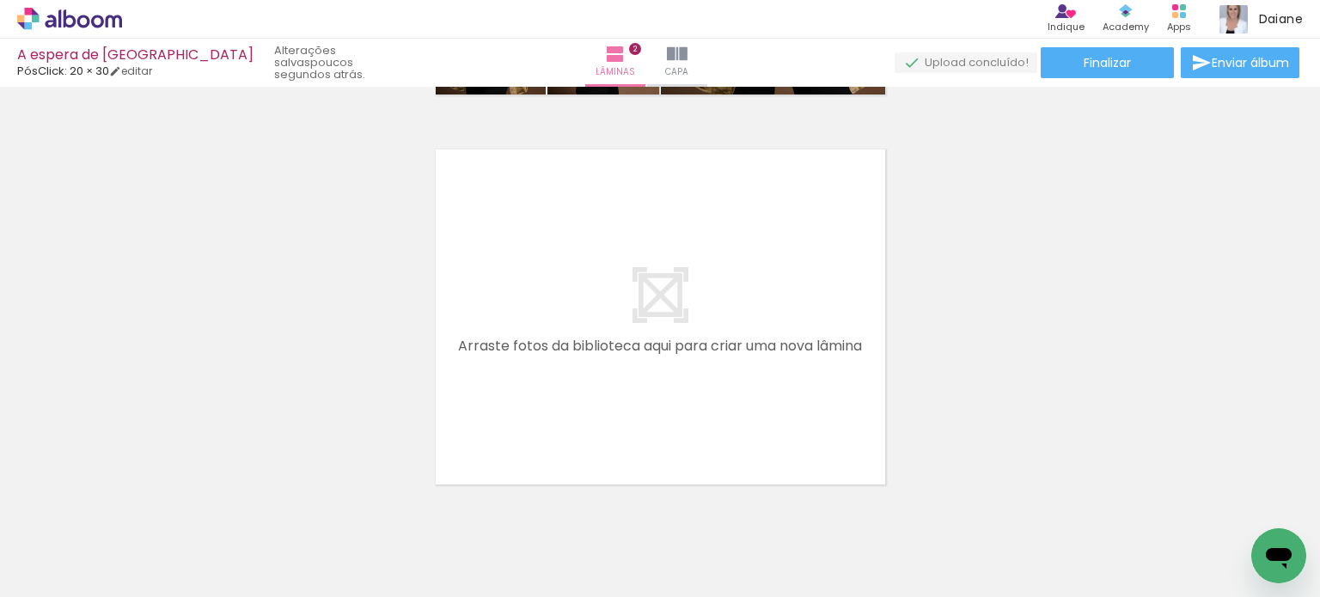
scroll to position [0, 62]
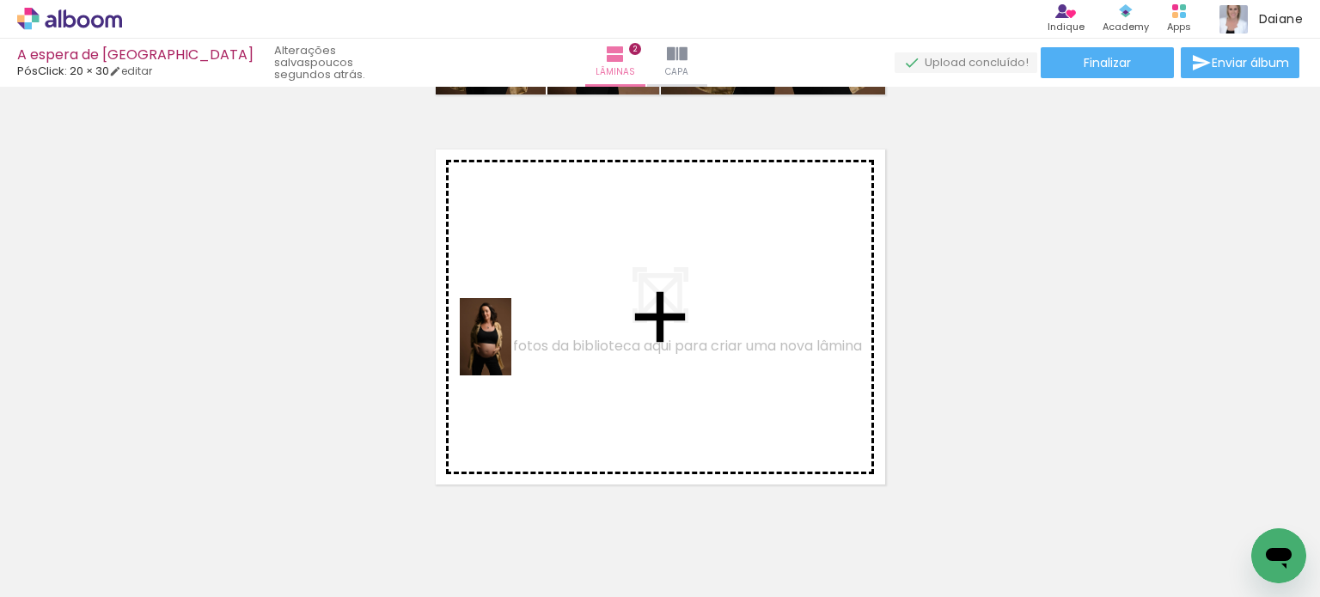
drag, startPoint x: 300, startPoint y: 551, endPoint x: 513, endPoint y: 346, distance: 295.5
click at [513, 346] on quentale-workspace at bounding box center [660, 298] width 1320 height 597
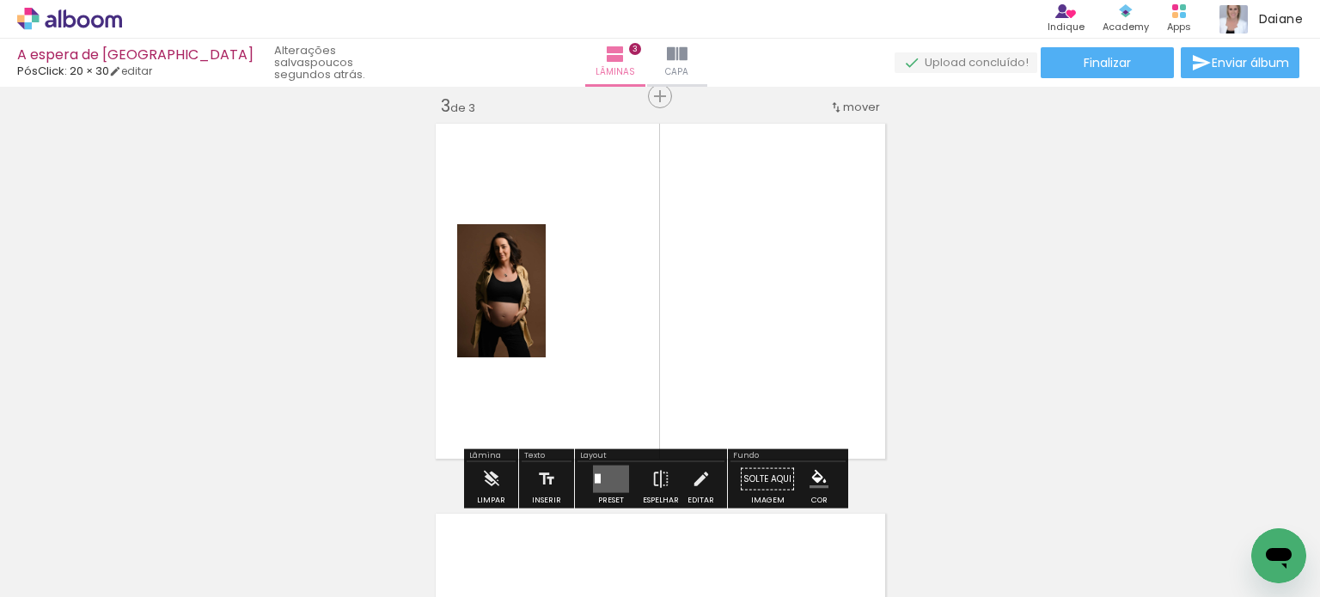
scroll to position [802, 0]
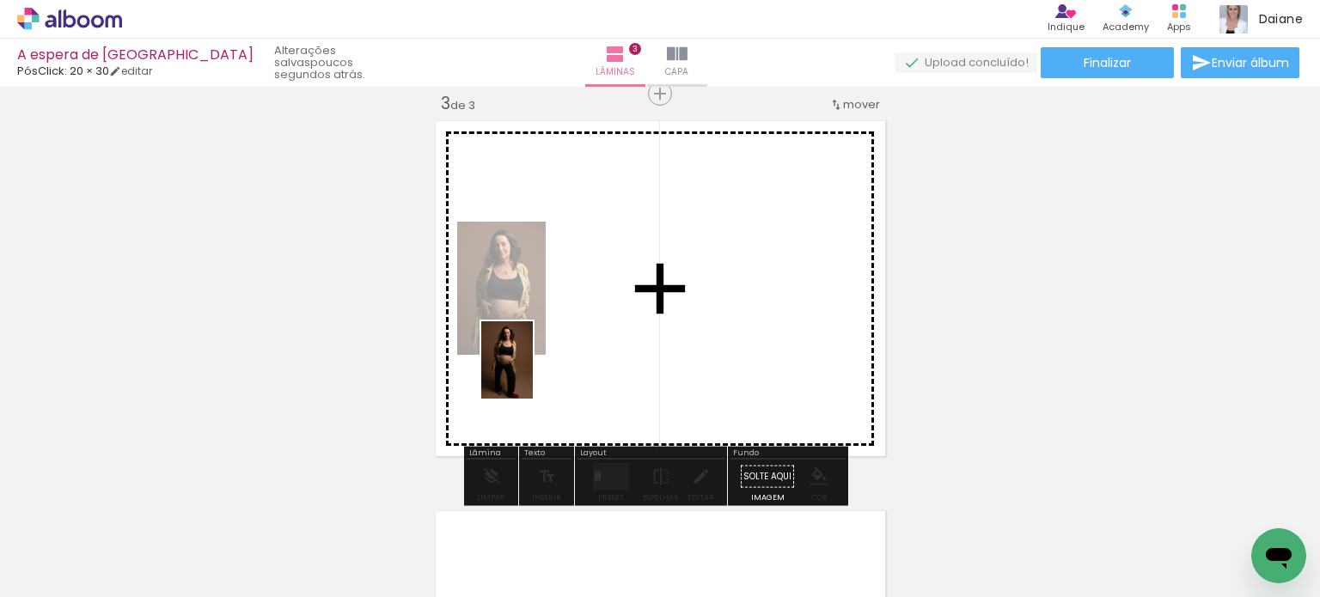
drag, startPoint x: 416, startPoint y: 535, endPoint x: 543, endPoint y: 367, distance: 210.4
click at [543, 358] on quentale-workspace at bounding box center [660, 298] width 1320 height 597
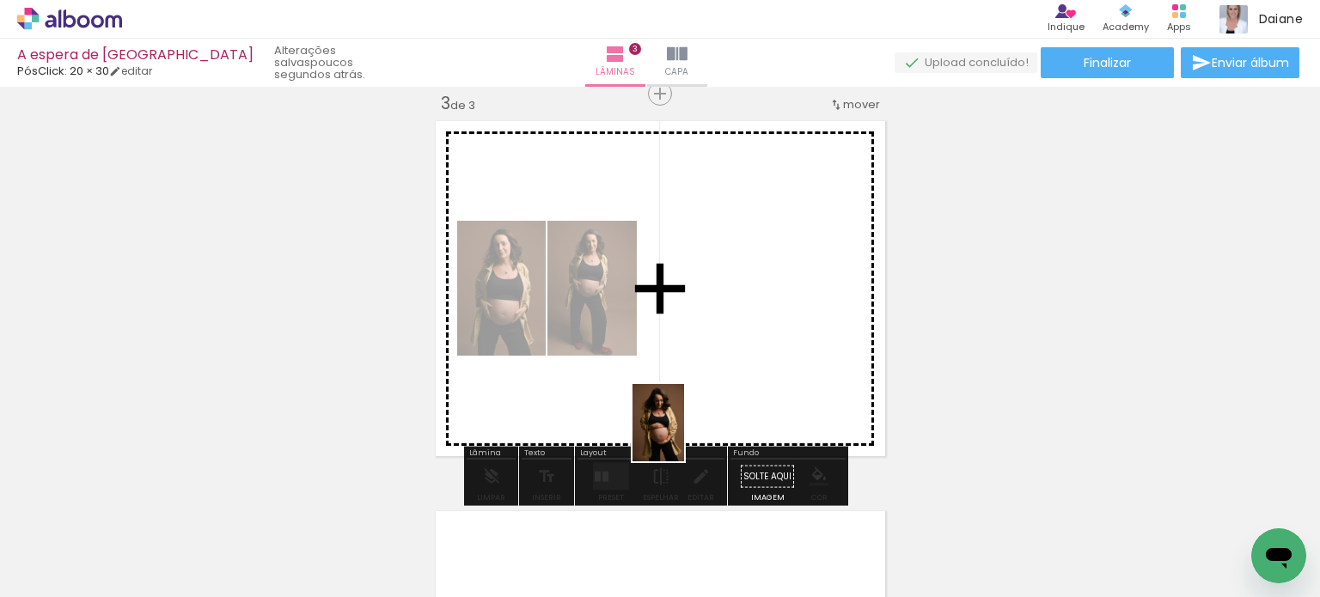
drag, startPoint x: 706, startPoint y: 542, endPoint x: 684, endPoint y: 436, distance: 108.7
click at [684, 436] on quentale-workspace at bounding box center [660, 298] width 1320 height 597
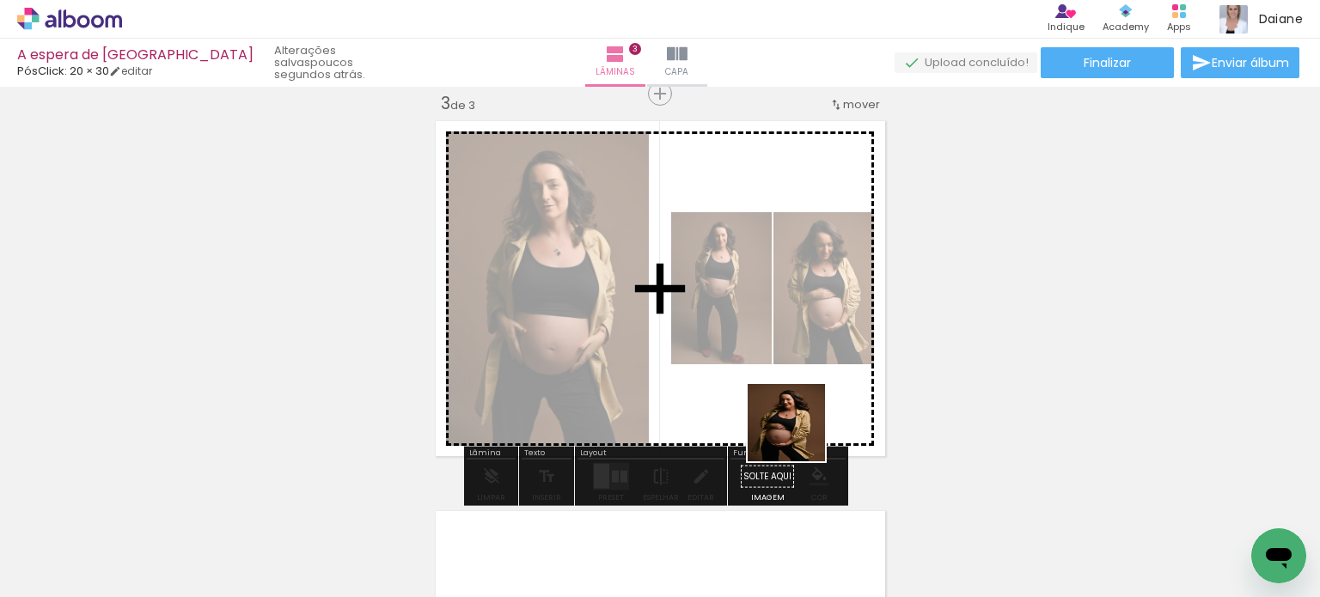
drag, startPoint x: 799, startPoint y: 486, endPoint x: 798, endPoint y: 392, distance: 93.7
click at [798, 392] on quentale-workspace at bounding box center [660, 298] width 1320 height 597
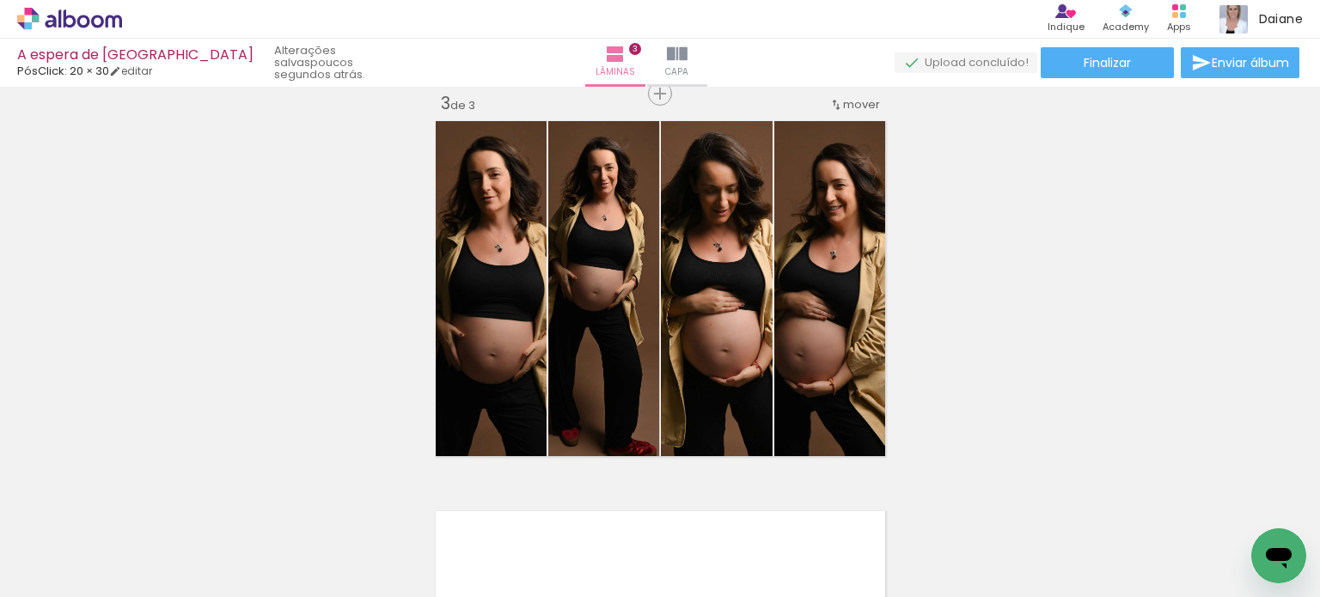
scroll to position [0, 791]
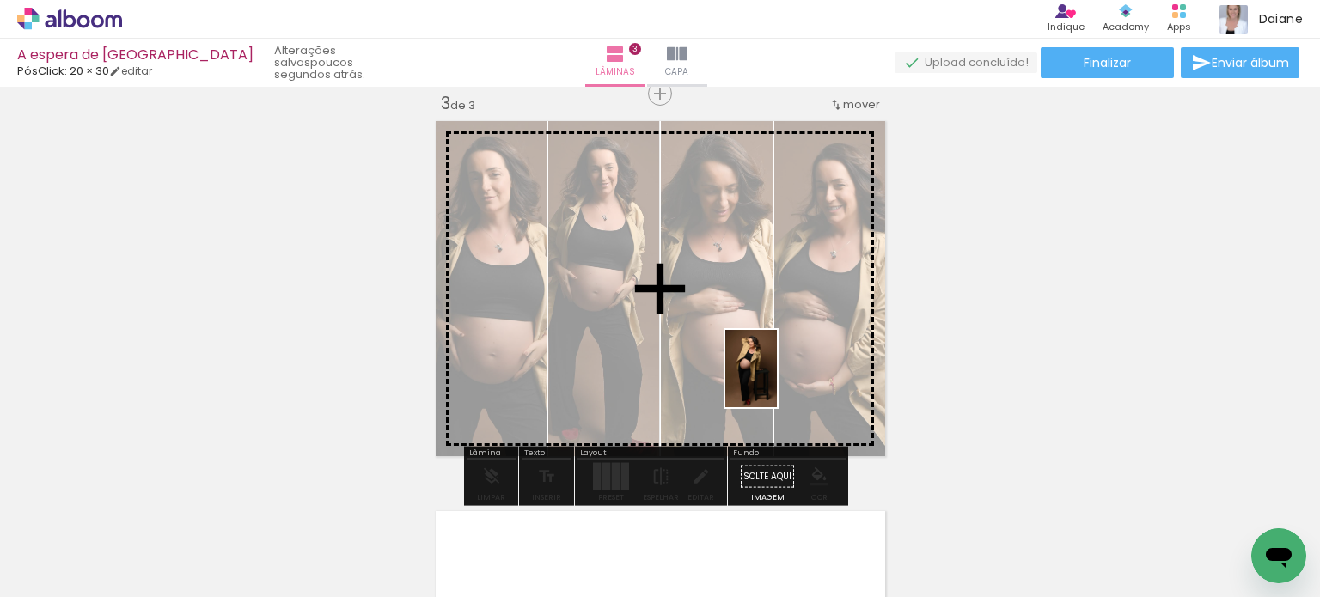
drag, startPoint x: 930, startPoint y: 555, endPoint x: 777, endPoint y: 381, distance: 232.1
click at [777, 381] on quentale-workspace at bounding box center [660, 298] width 1320 height 597
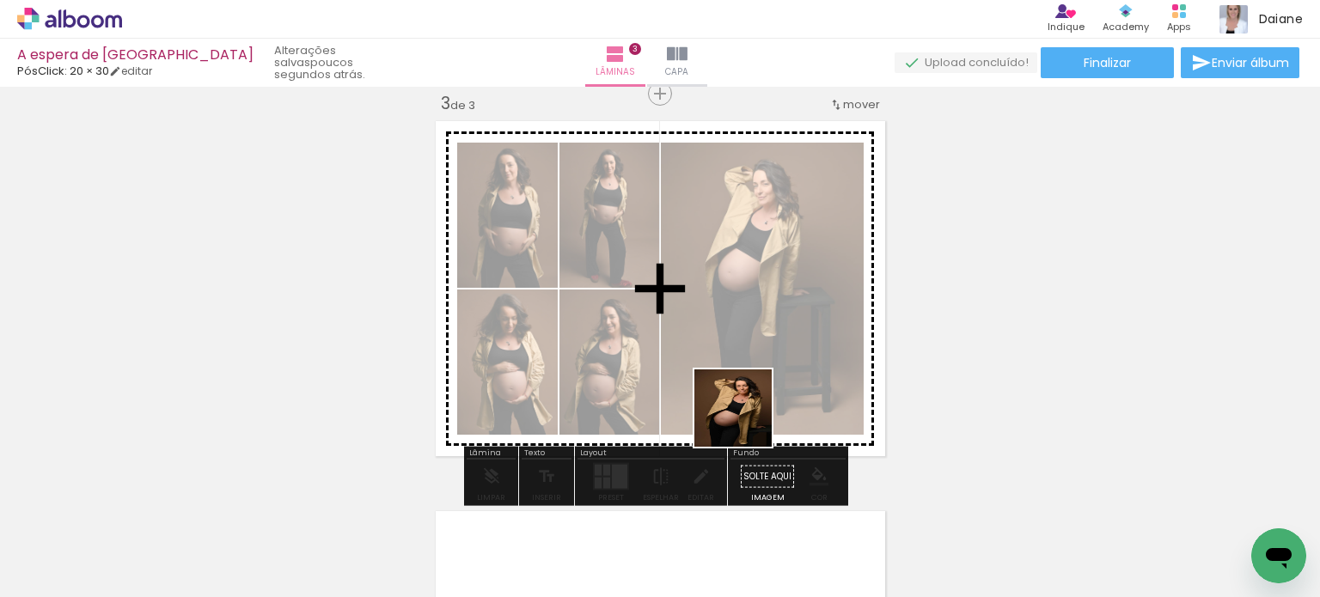
drag, startPoint x: 743, startPoint y: 560, endPoint x: 754, endPoint y: 427, distance: 132.8
click at [747, 389] on quentale-workspace at bounding box center [660, 298] width 1320 height 597
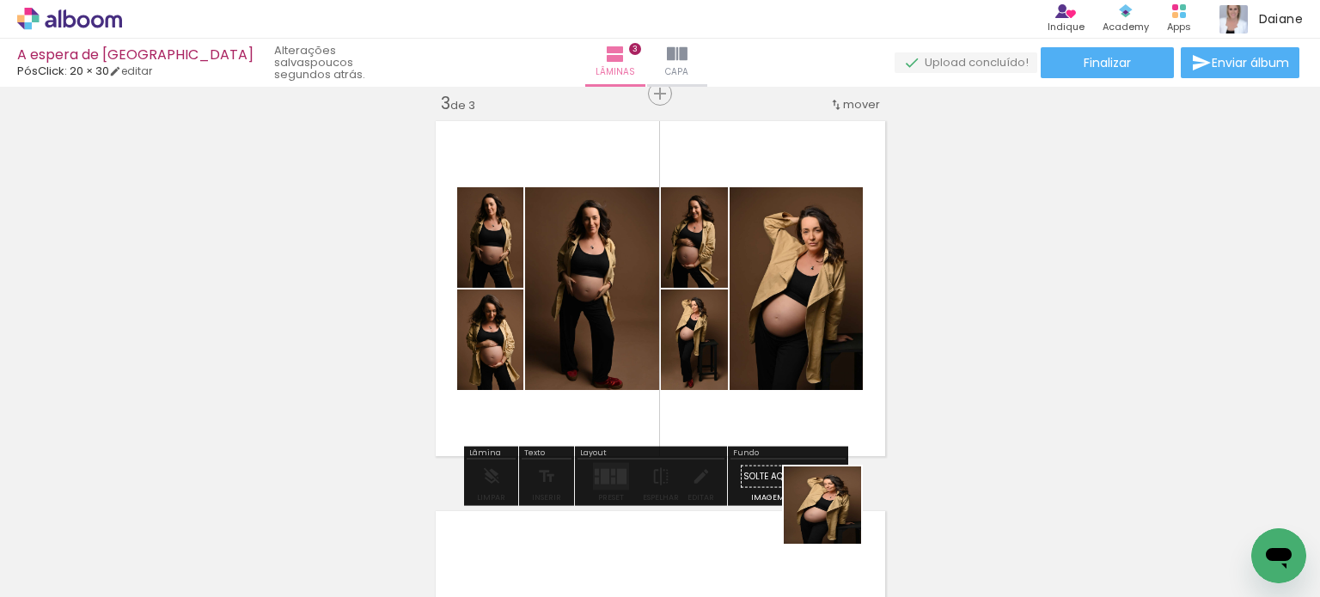
drag, startPoint x: 836, startPoint y: 563, endPoint x: 830, endPoint y: 401, distance: 161.7
click at [830, 401] on quentale-workspace at bounding box center [660, 298] width 1320 height 597
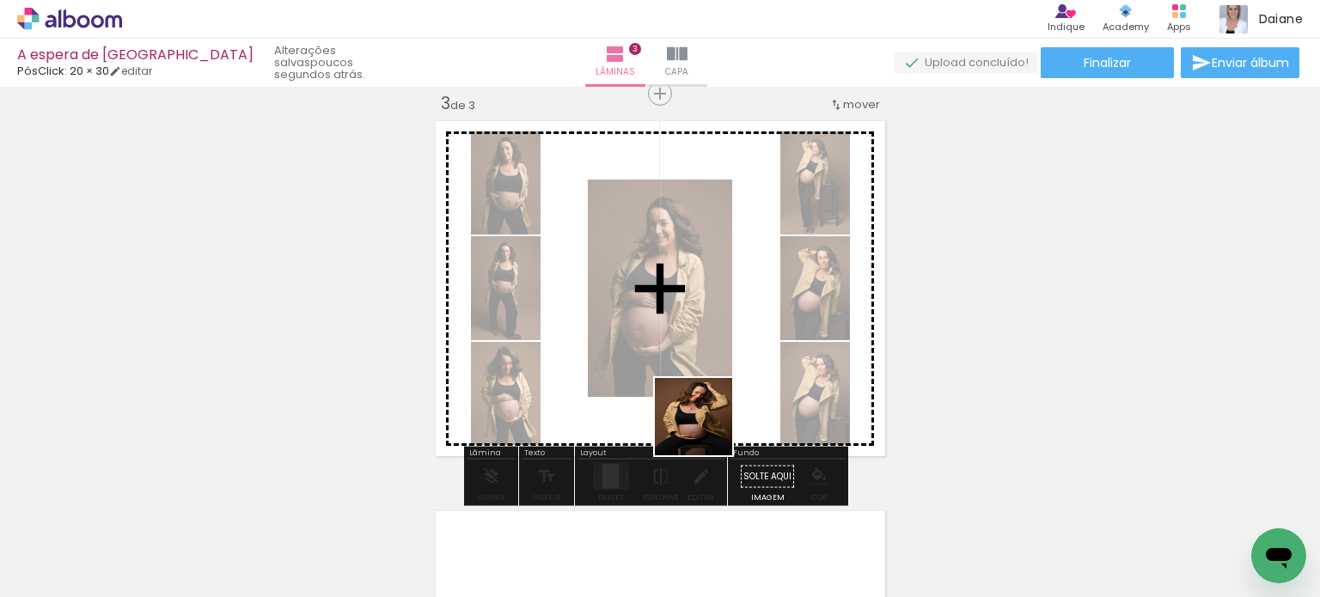
drag, startPoint x: 641, startPoint y: 539, endPoint x: 738, endPoint y: 368, distance: 196.7
click at [738, 368] on quentale-workspace at bounding box center [660, 298] width 1320 height 597
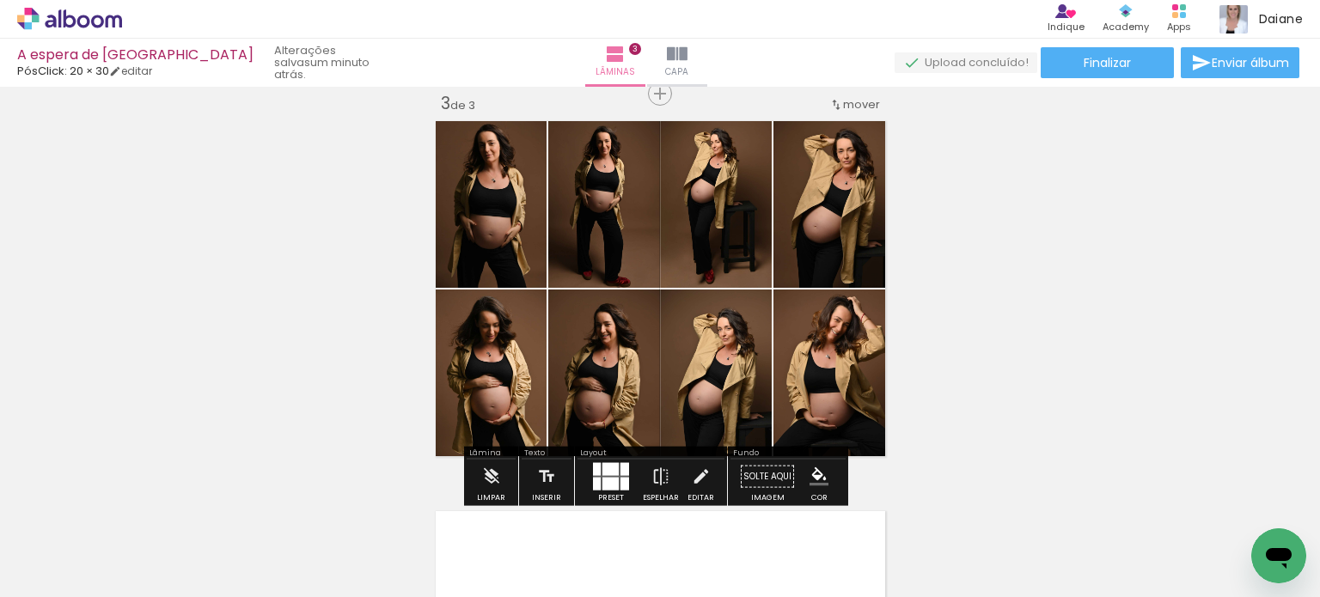
click at [611, 467] on div at bounding box center [615, 469] width 8 height 13
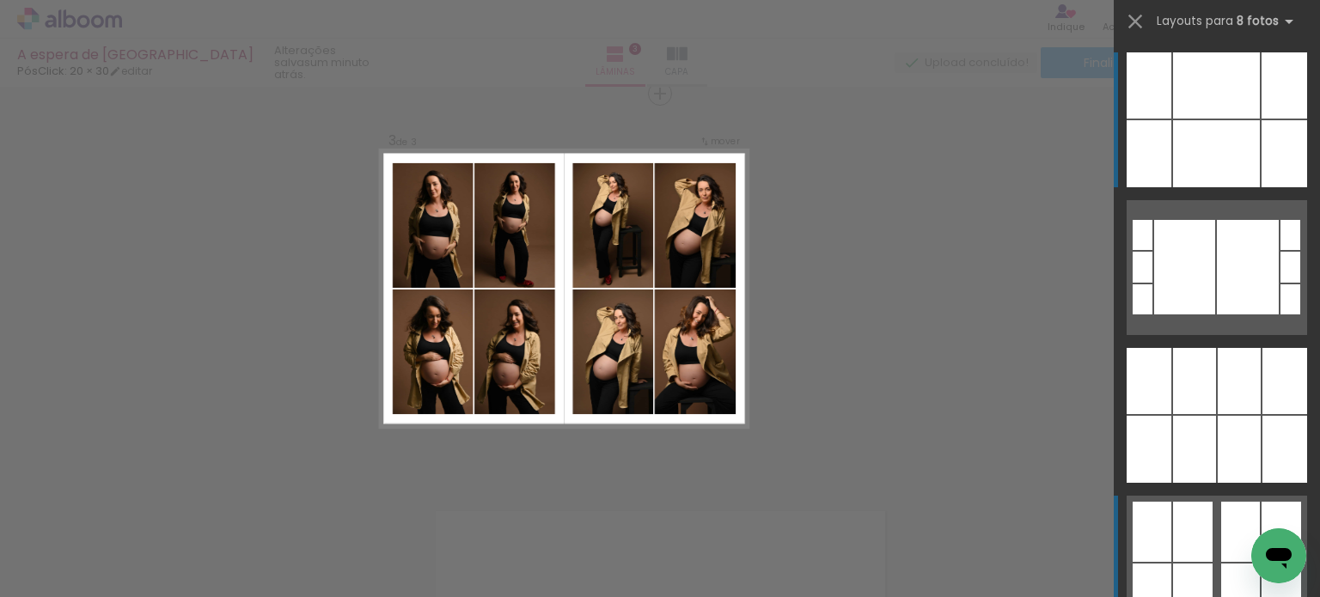
click at [1262, 530] on div at bounding box center [1282, 532] width 40 height 60
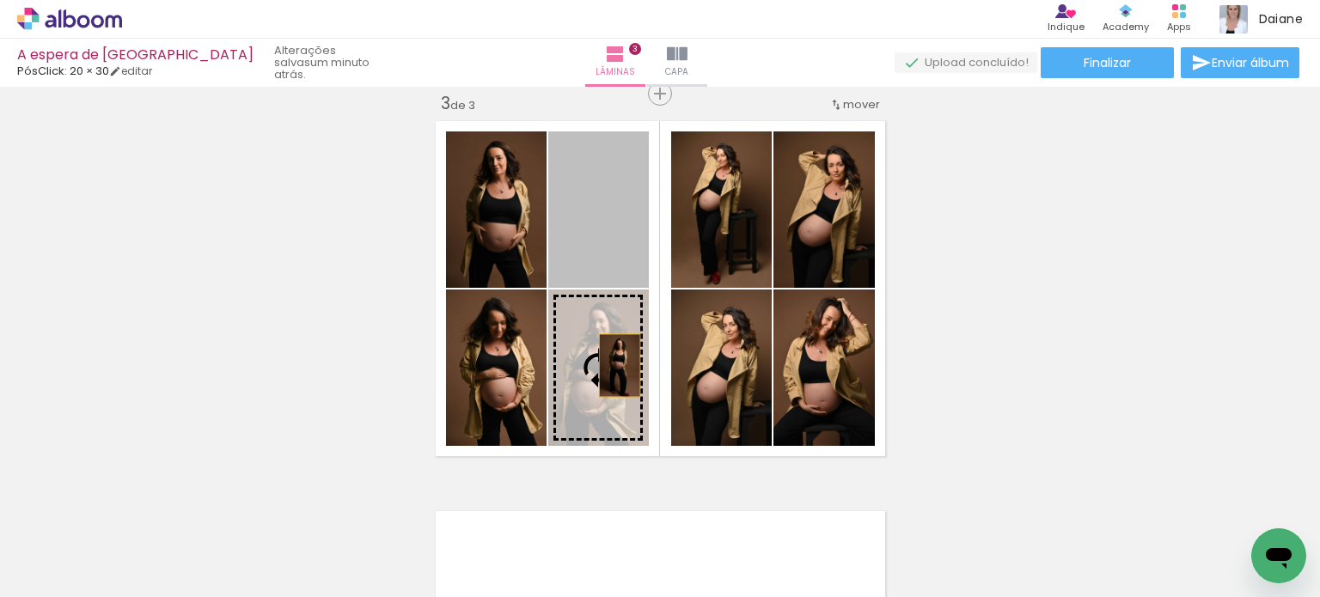
drag, startPoint x: 614, startPoint y: 243, endPoint x: 613, endPoint y: 365, distance: 122.1
click at [0, 0] on slot at bounding box center [0, 0] width 0 height 0
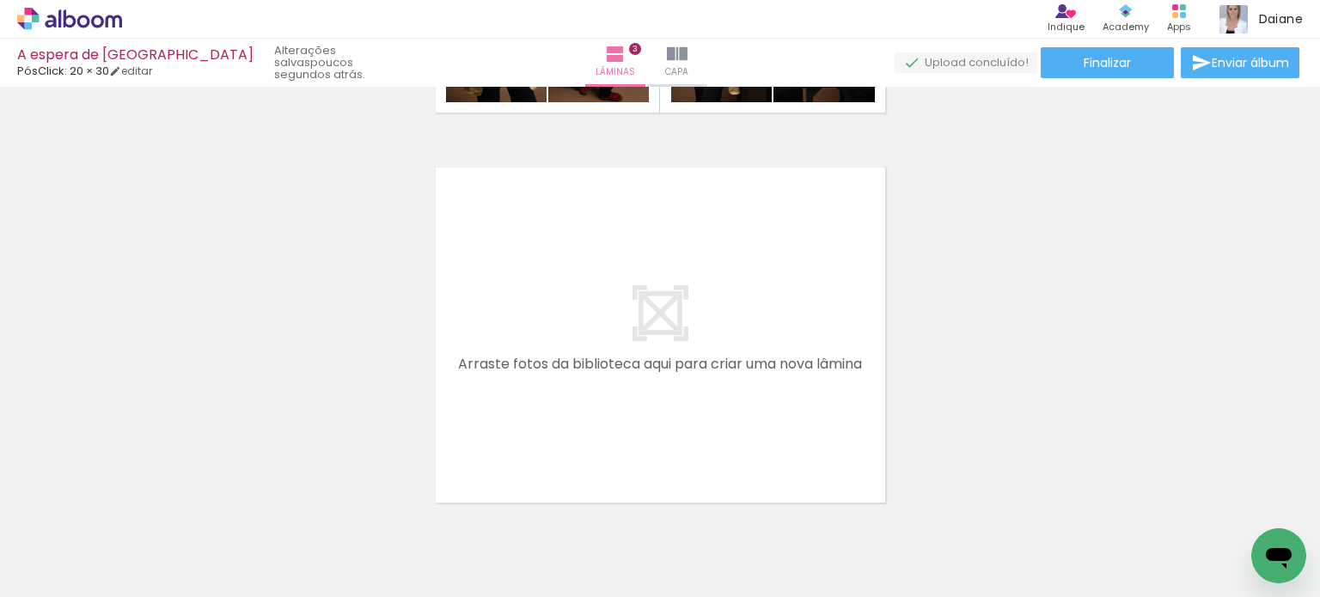
scroll to position [0, 635]
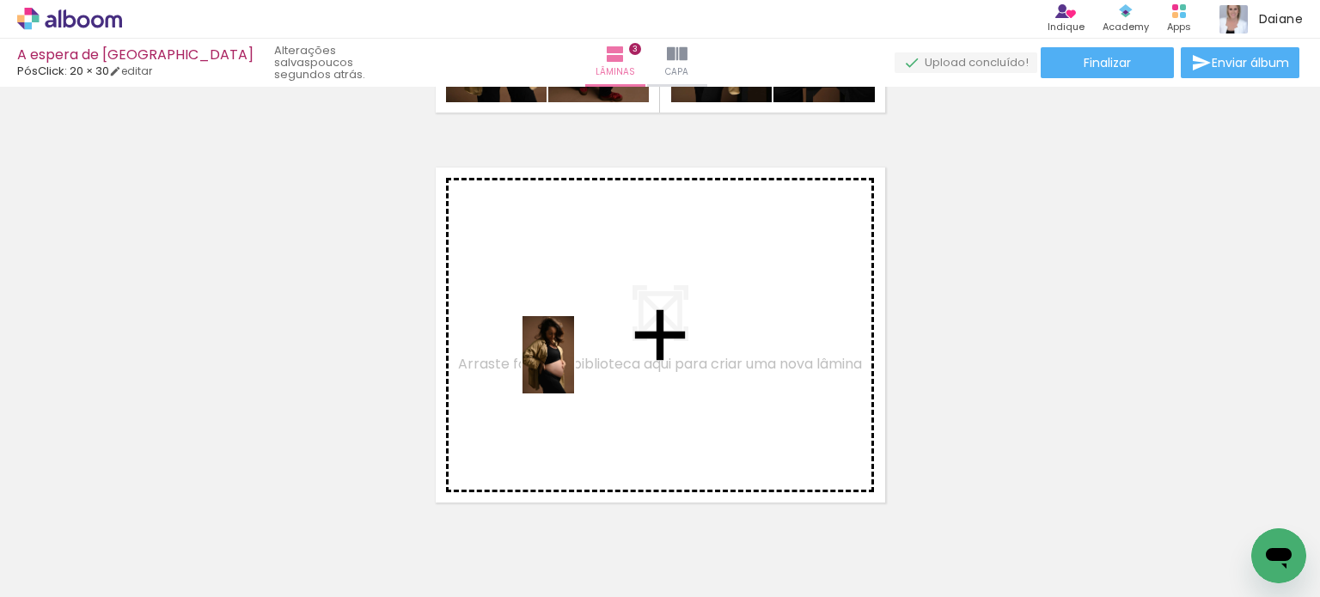
drag, startPoint x: 418, startPoint y: 561, endPoint x: 576, endPoint y: 364, distance: 253.2
click at [576, 364] on quentale-workspace at bounding box center [660, 298] width 1320 height 597
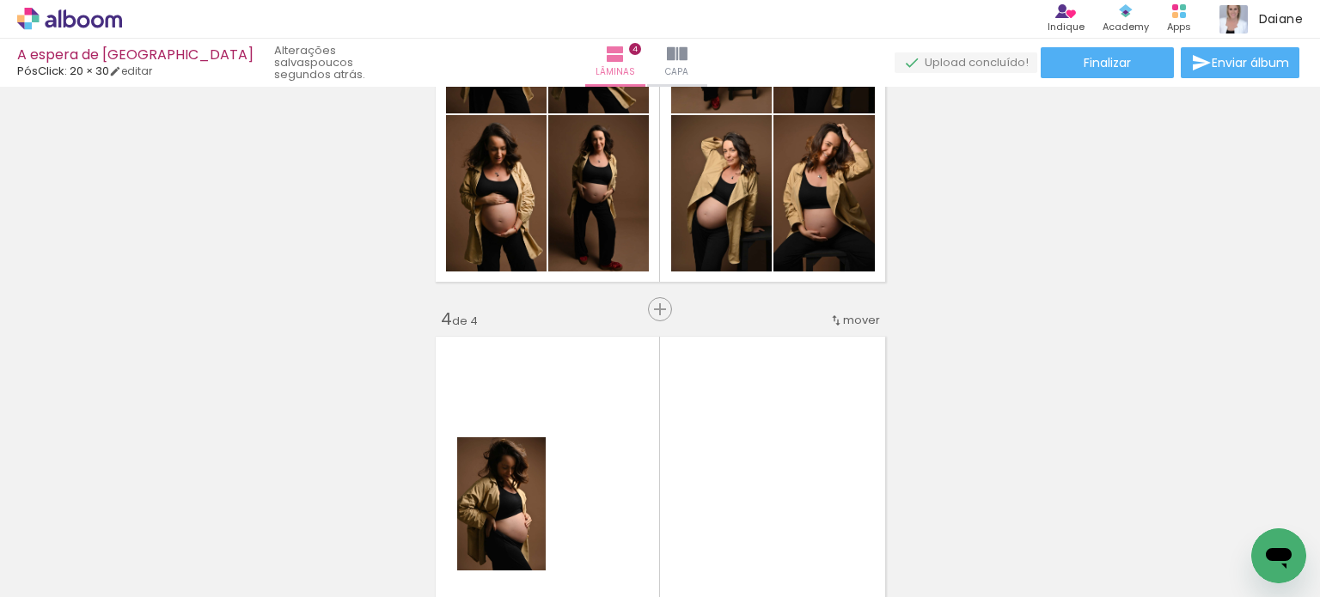
scroll to position [1032, 0]
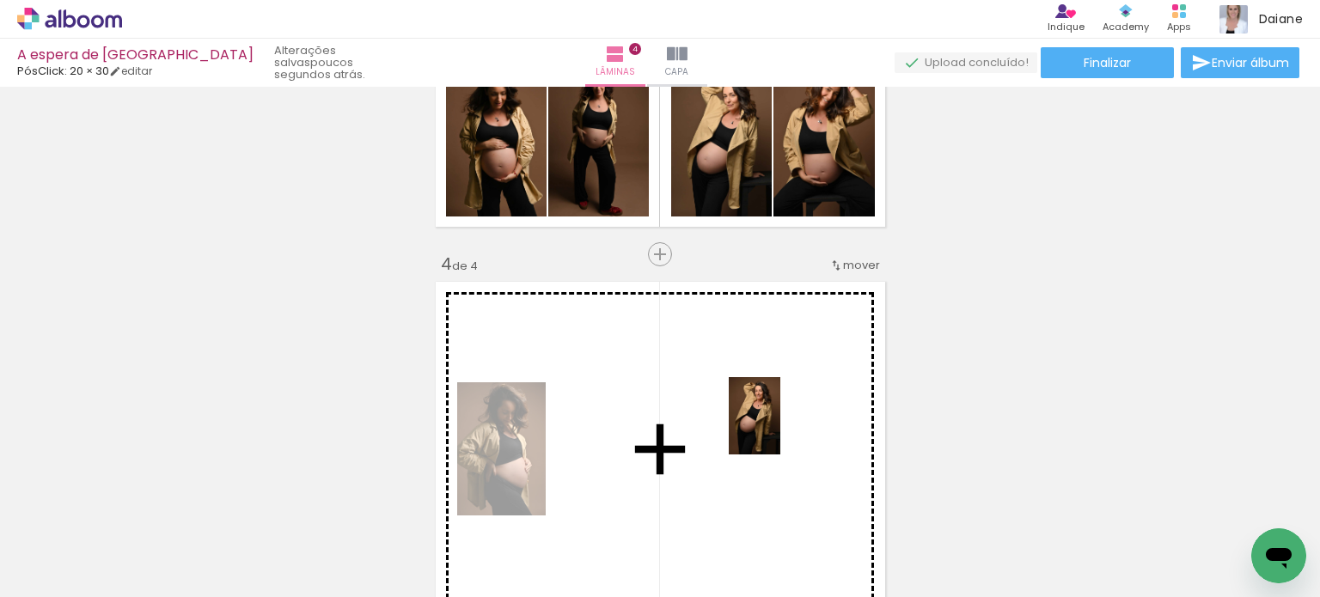
drag, startPoint x: 1175, startPoint y: 545, endPoint x: 781, endPoint y: 429, distance: 411.3
click at [781, 429] on quentale-workspace at bounding box center [660, 298] width 1320 height 597
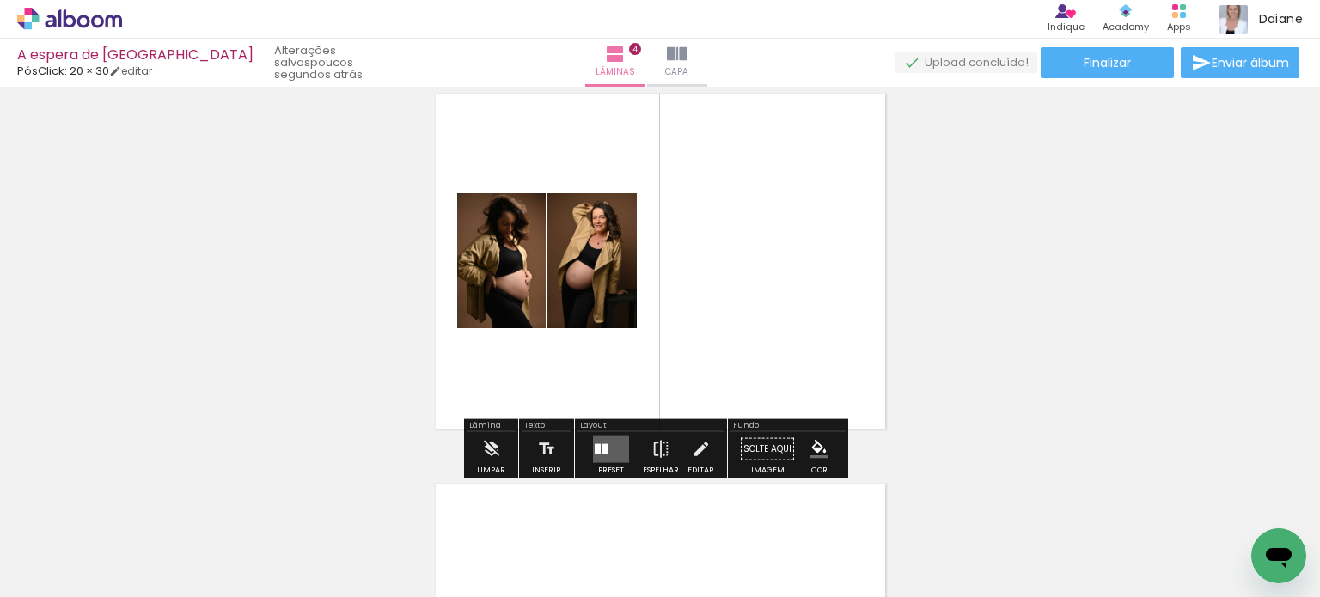
scroll to position [1289, 0]
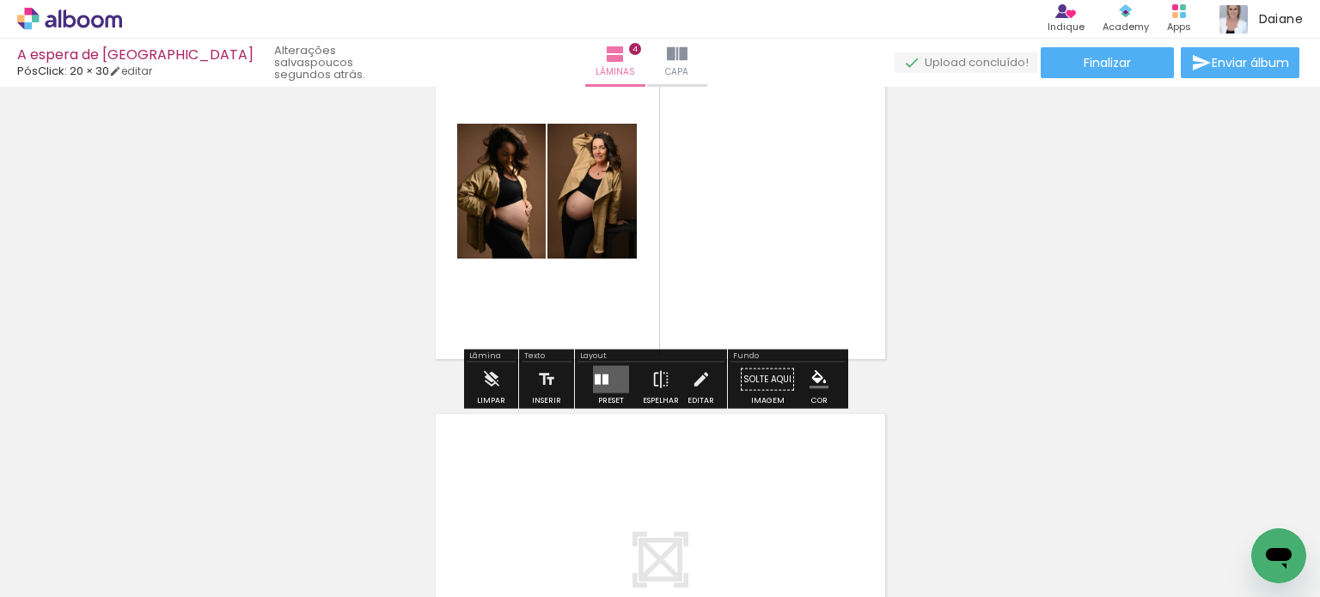
click at [603, 381] on div at bounding box center [606, 380] width 6 height 10
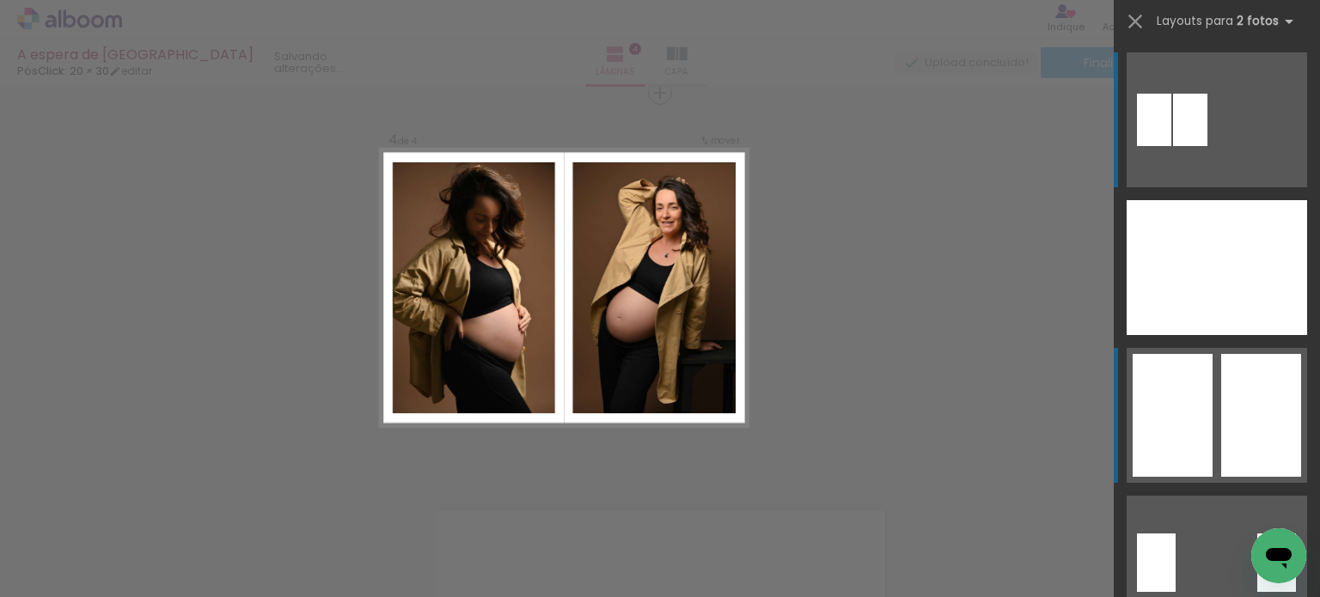
scroll to position [1192, 0]
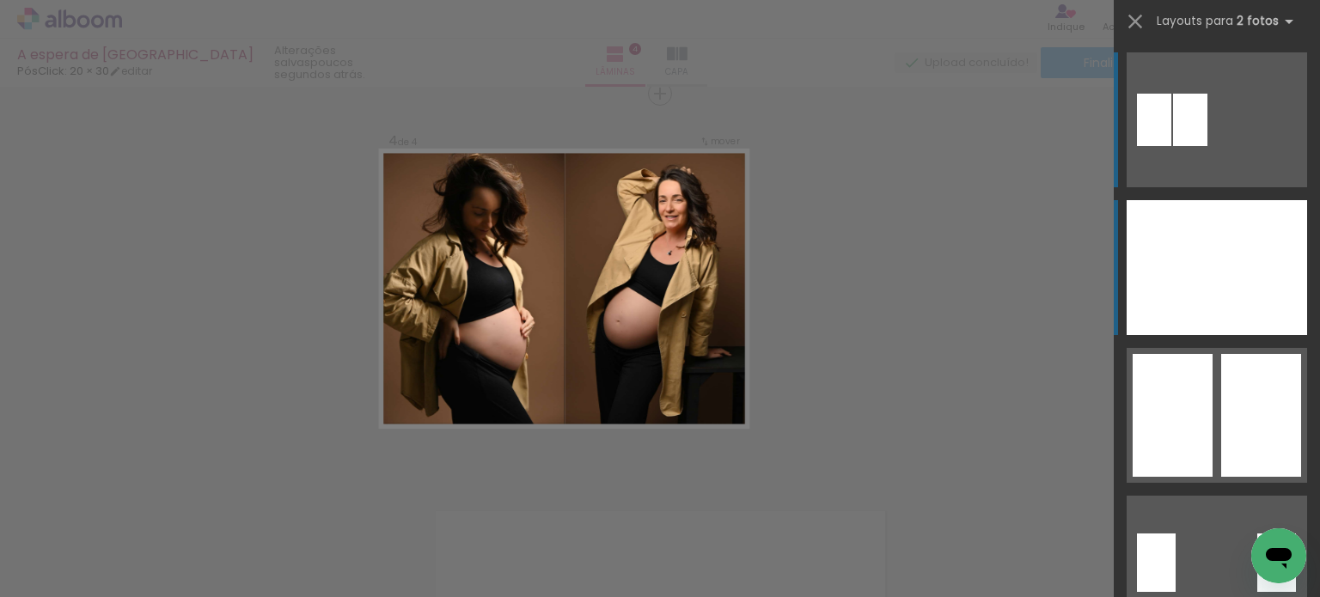
click at [1258, 292] on div at bounding box center [1262, 267] width 90 height 135
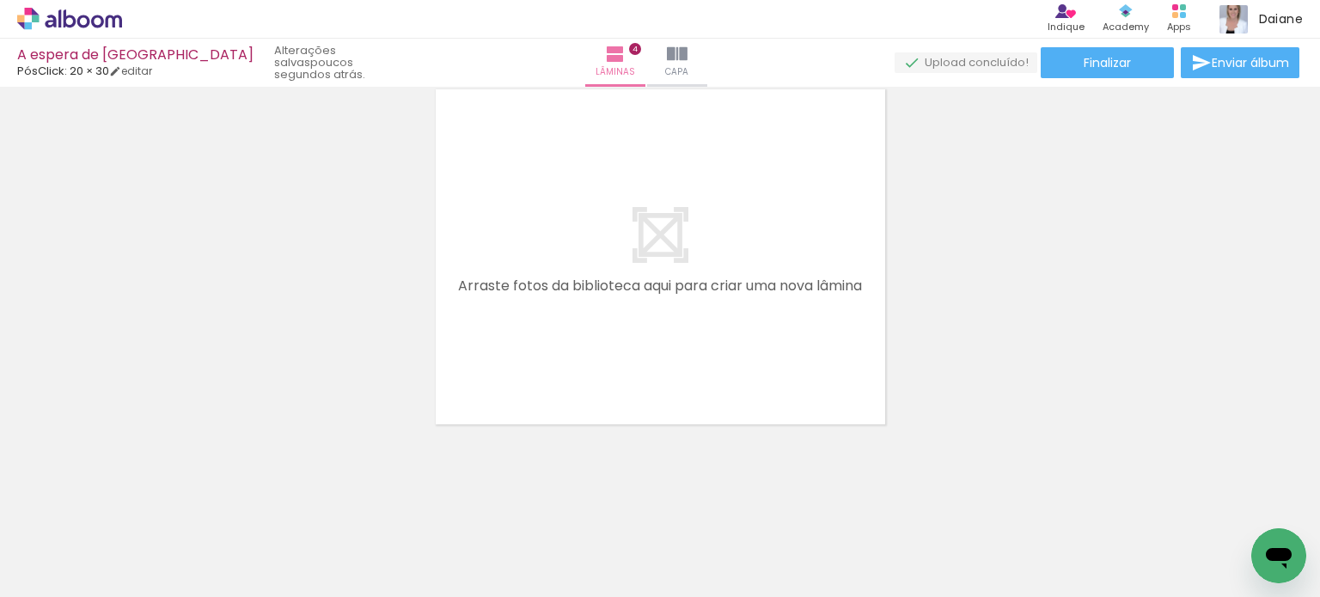
scroll to position [0, 980]
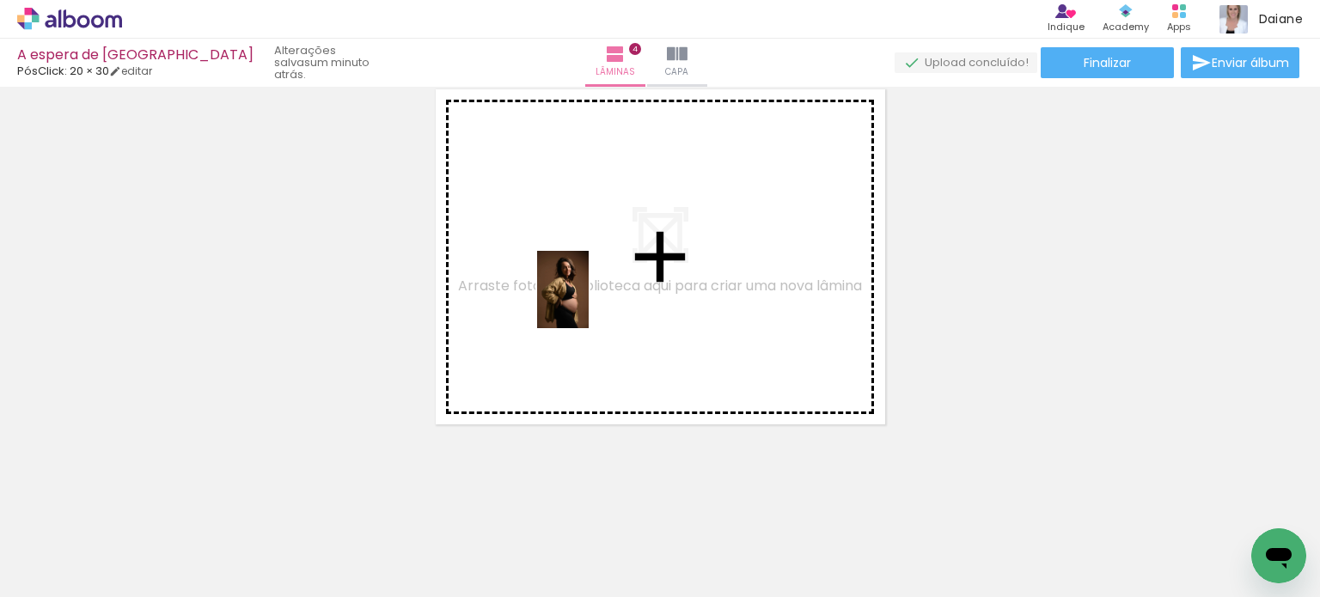
drag, startPoint x: 171, startPoint y: 544, endPoint x: 589, endPoint y: 303, distance: 482.6
click at [589, 303] on quentale-workspace at bounding box center [660, 298] width 1320 height 597
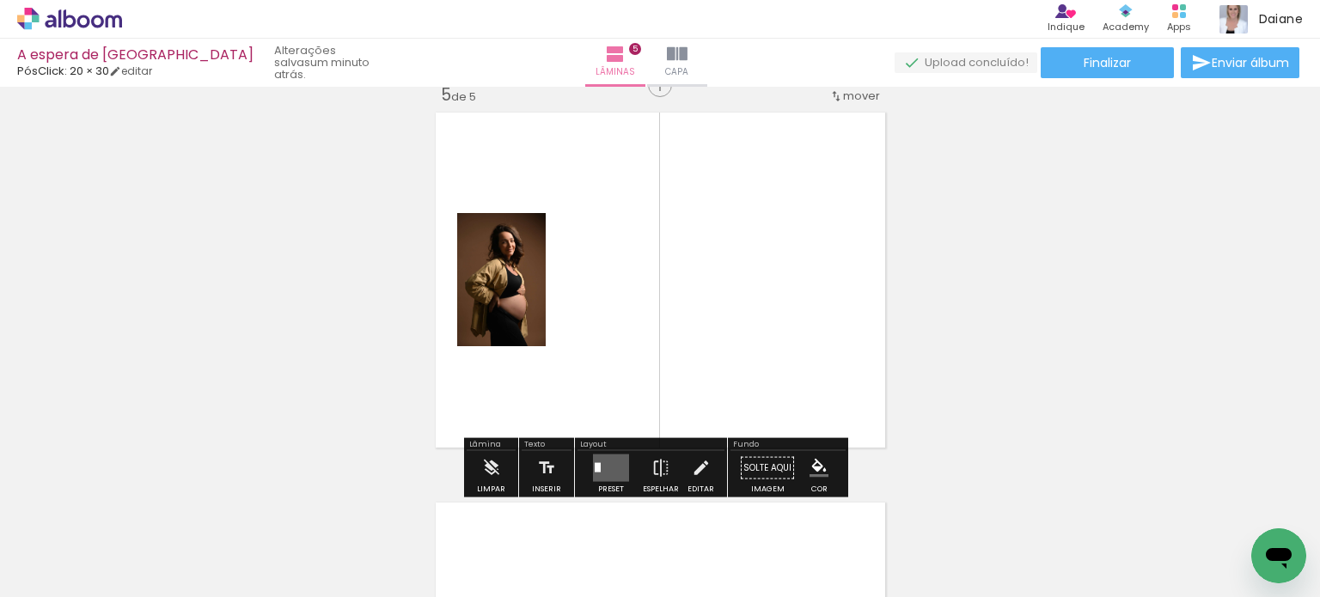
scroll to position [1583, 0]
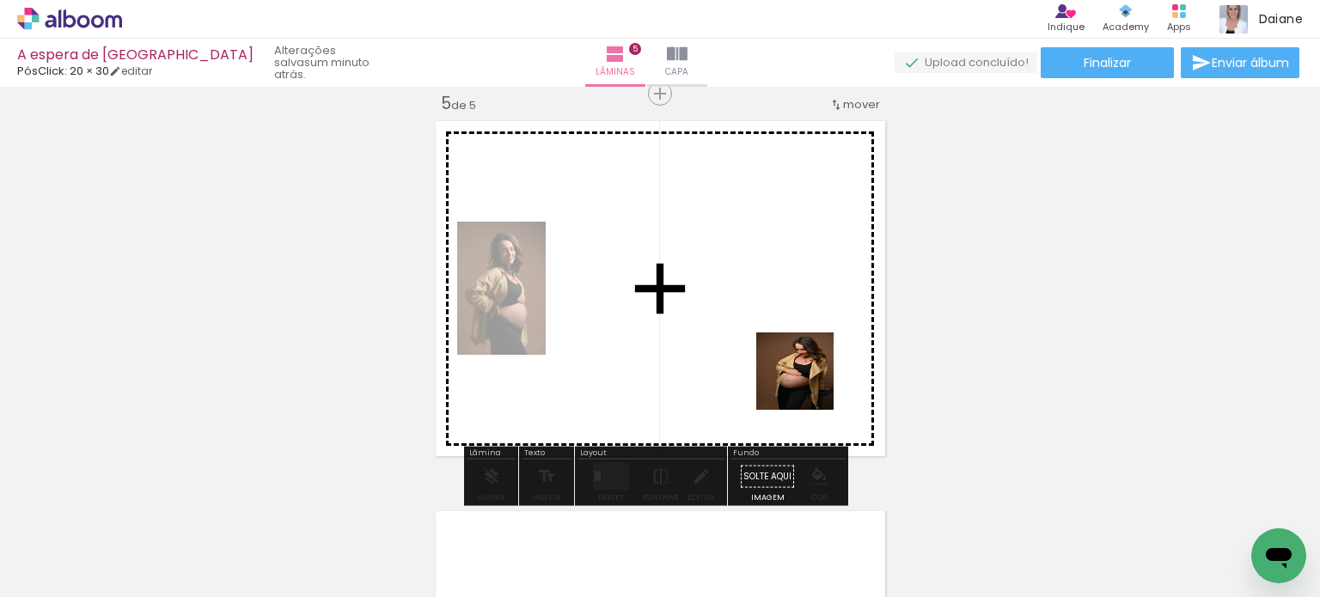
drag, startPoint x: 932, startPoint y: 540, endPoint x: 801, endPoint y: 346, distance: 233.4
click at [774, 334] on quentale-workspace at bounding box center [660, 298] width 1320 height 597
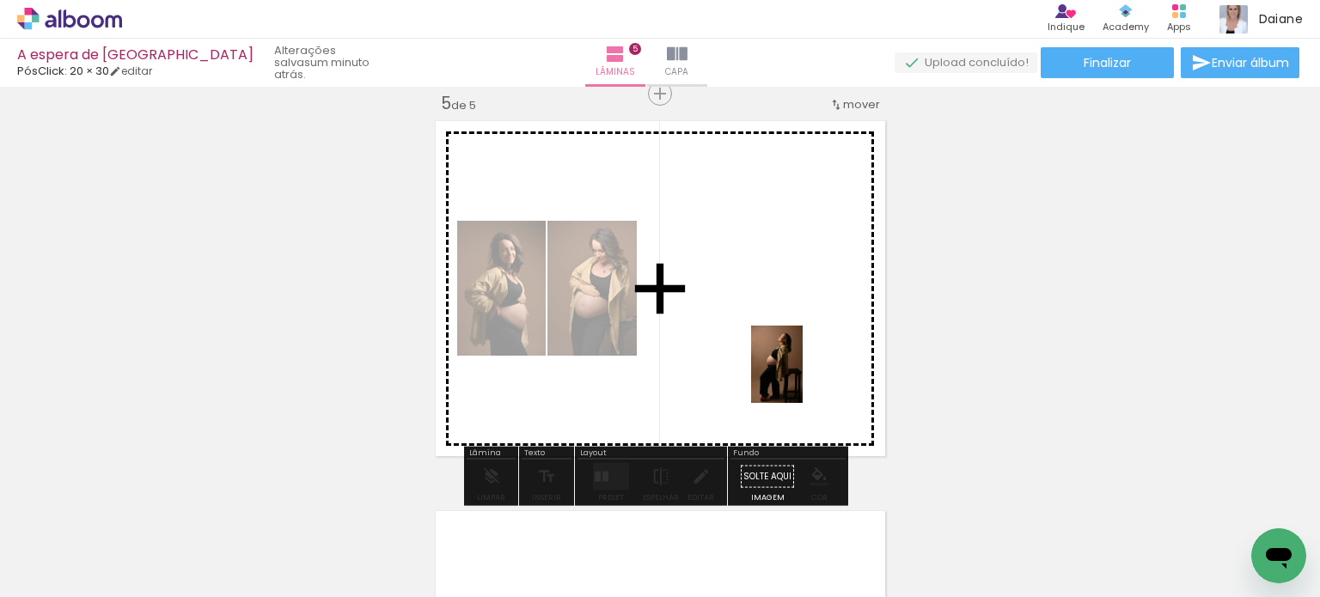
drag, startPoint x: 1038, startPoint y: 554, endPoint x: 814, endPoint y: 372, distance: 287.8
click at [743, 333] on quentale-workspace at bounding box center [660, 298] width 1320 height 597
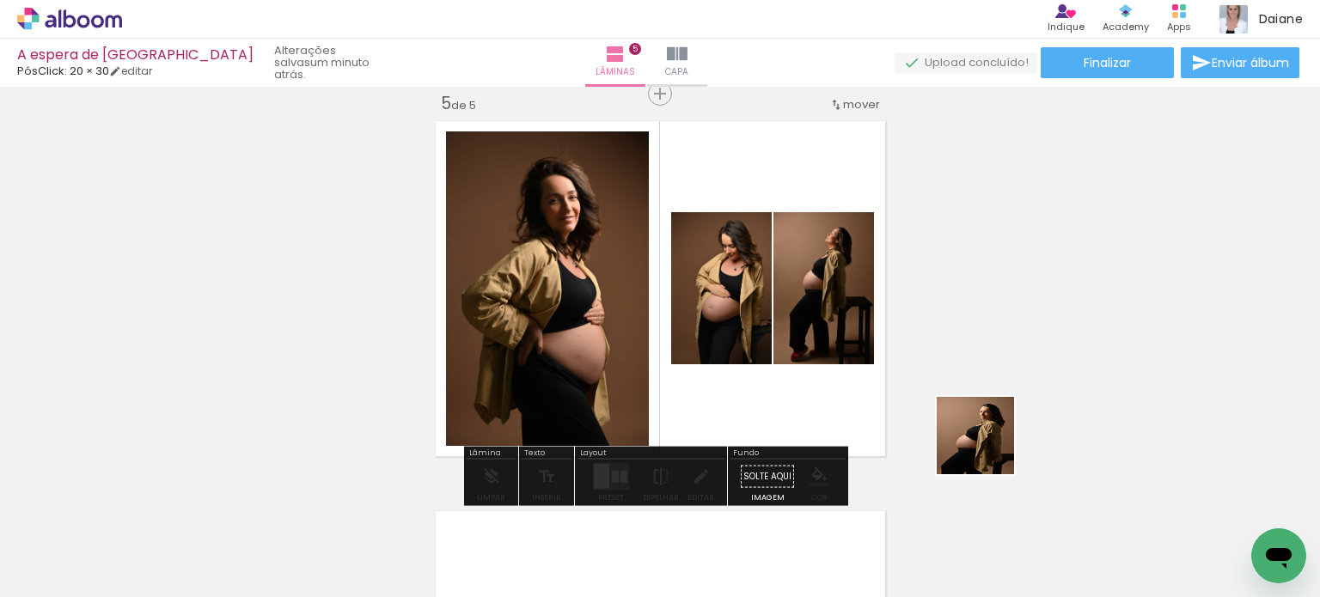
drag, startPoint x: 1090, startPoint y: 523, endPoint x: 847, endPoint y: 364, distance: 291.1
click at [847, 364] on quentale-workspace at bounding box center [660, 298] width 1320 height 597
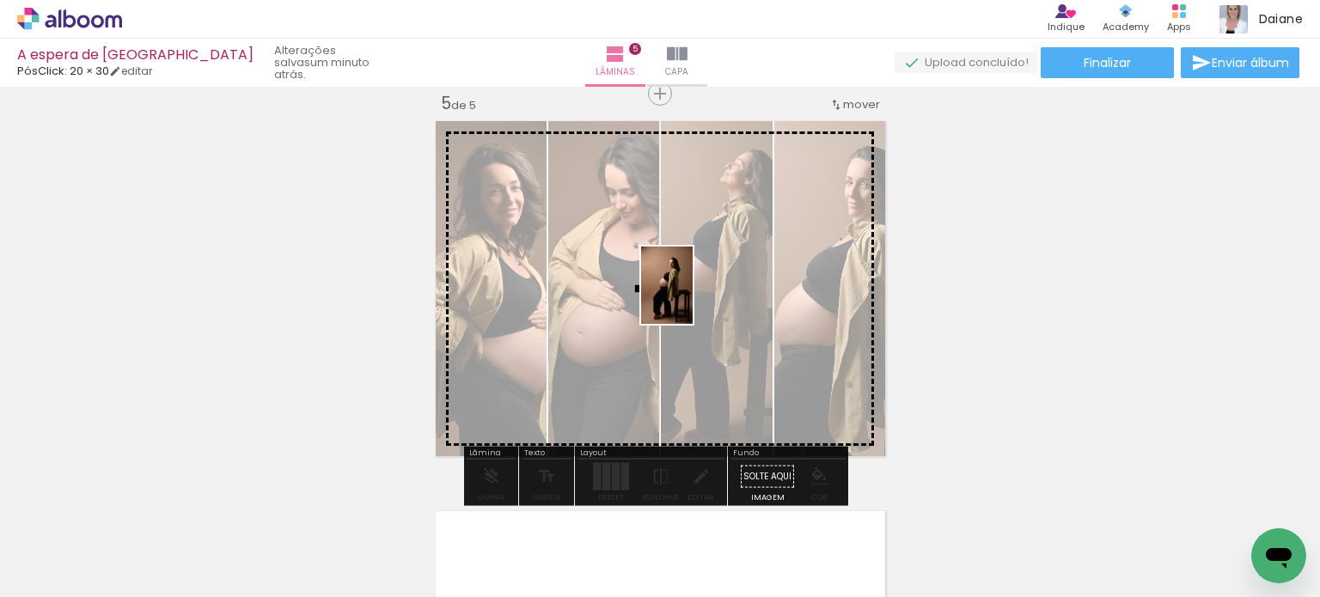
drag, startPoint x: 1169, startPoint y: 501, endPoint x: 693, endPoint y: 298, distance: 517.6
click at [693, 298] on quentale-workspace at bounding box center [660, 298] width 1320 height 597
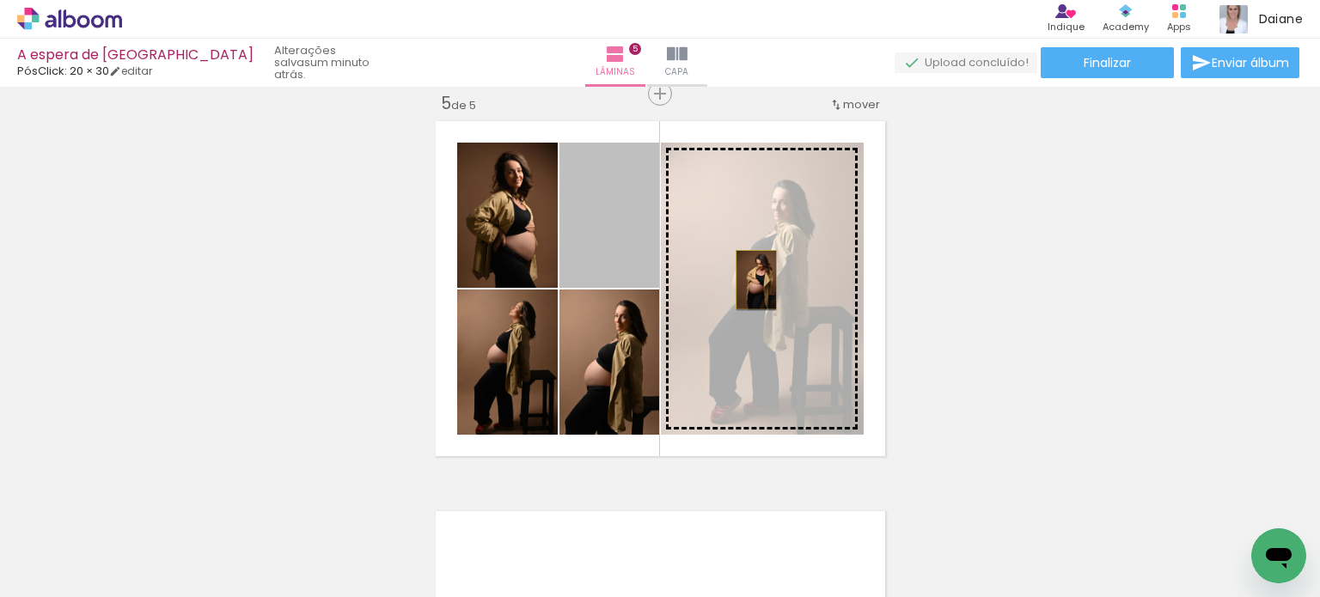
drag, startPoint x: 622, startPoint y: 251, endPoint x: 750, endPoint y: 279, distance: 130.3
click at [0, 0] on slot at bounding box center [0, 0] width 0 height 0
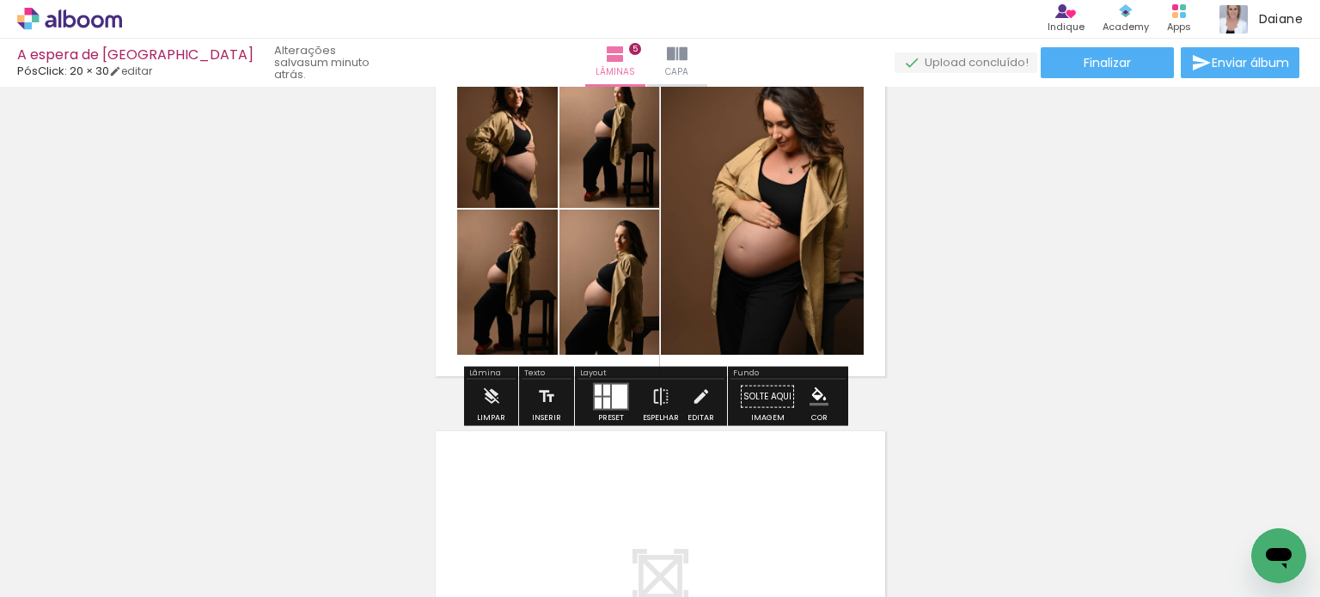
scroll to position [1668, 0]
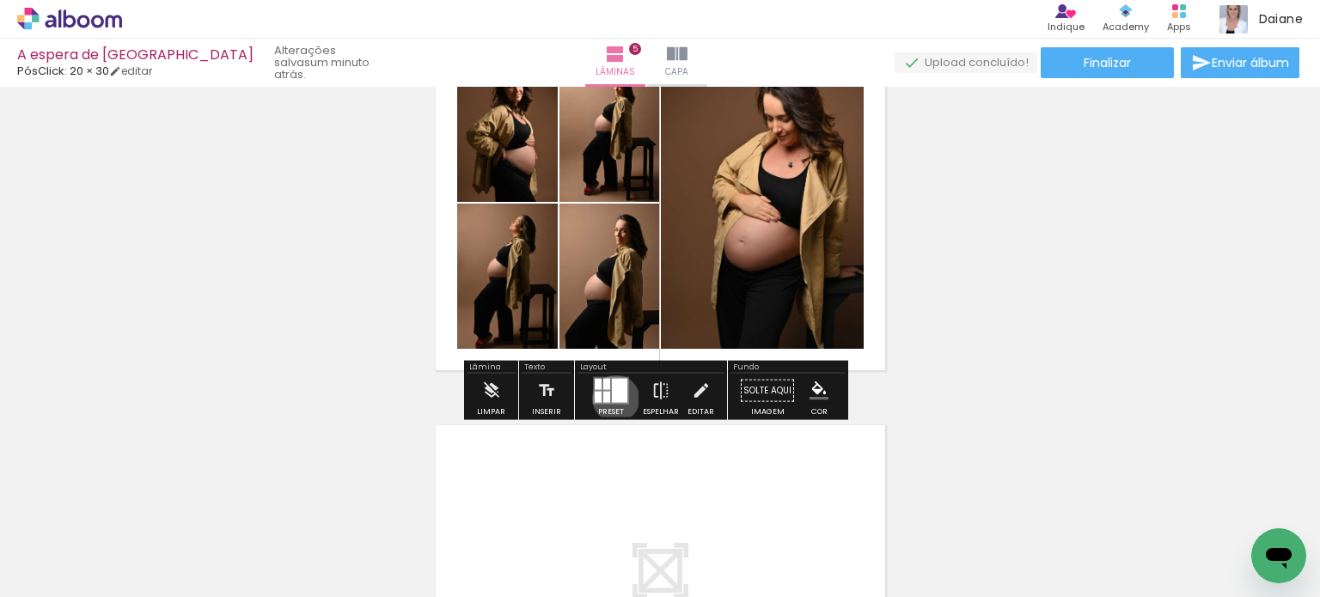
click at [612, 398] on div at bounding box center [619, 391] width 15 height 24
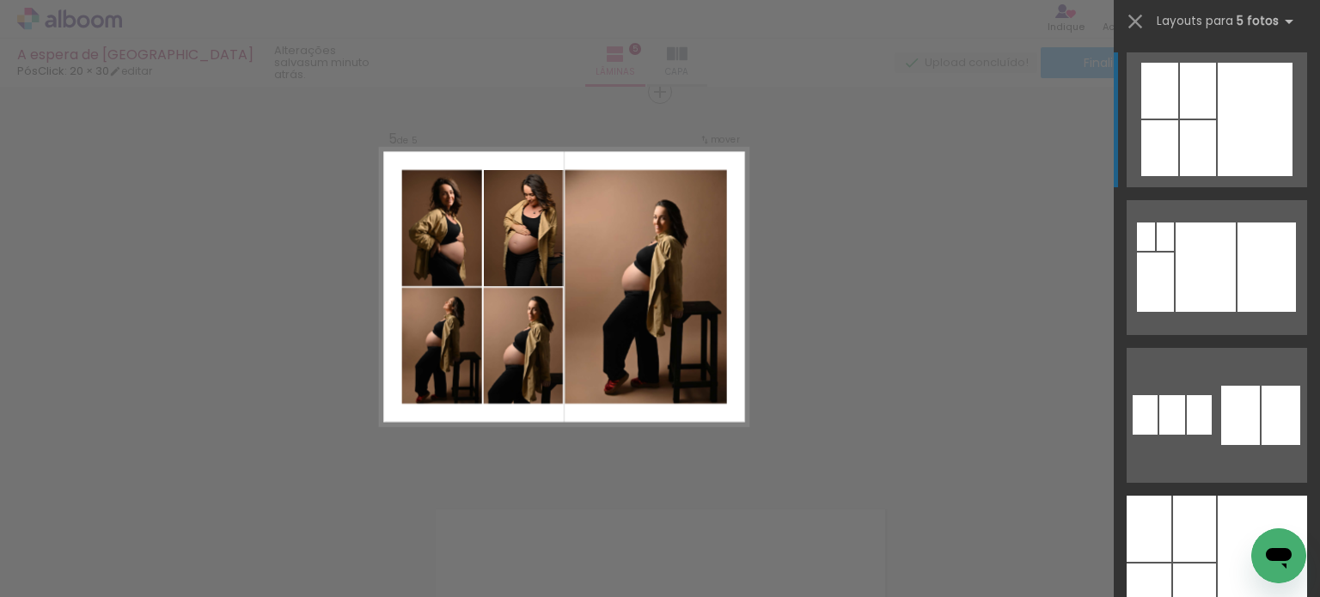
scroll to position [1583, 0]
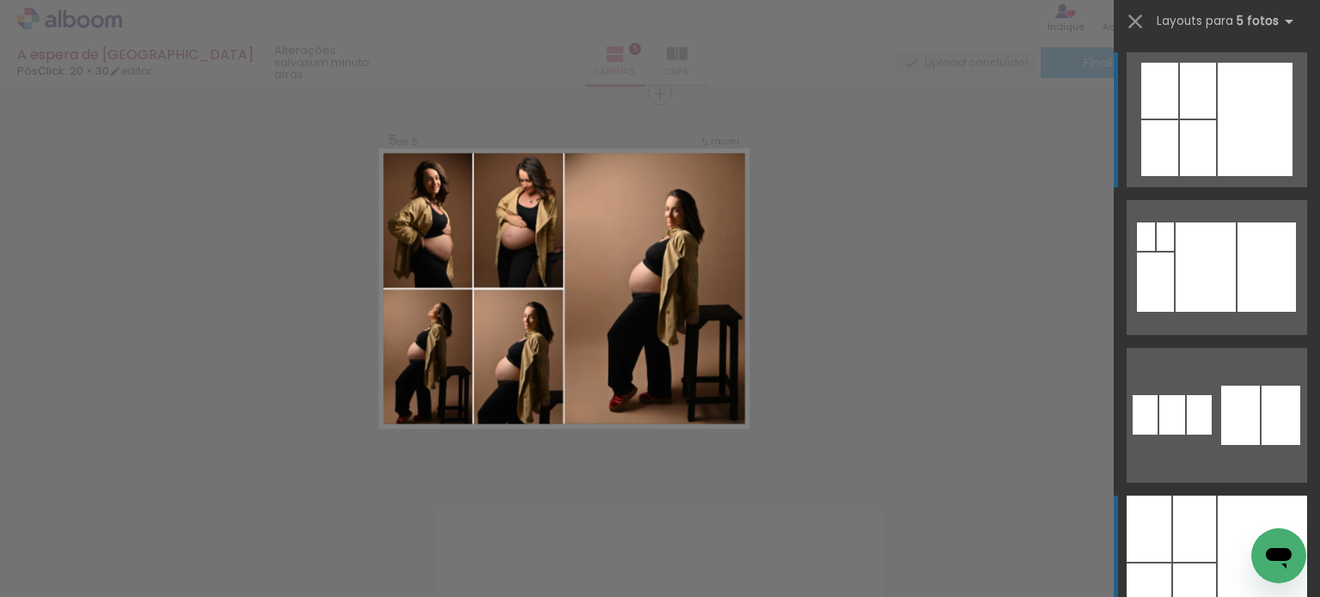
click at [1240, 522] on div at bounding box center [1262, 563] width 89 height 135
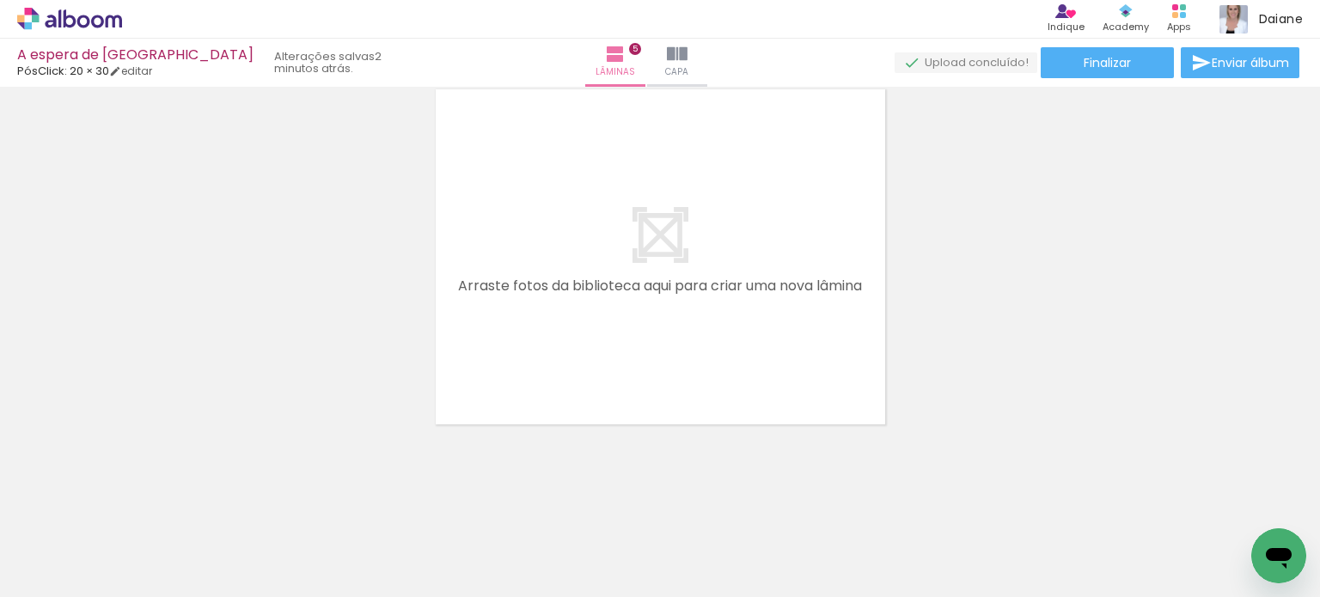
scroll to position [0, 1933]
drag, startPoint x: 948, startPoint y: 546, endPoint x: 920, endPoint y: 545, distance: 28.4
click at [920, 545] on div at bounding box center [934, 539] width 57 height 85
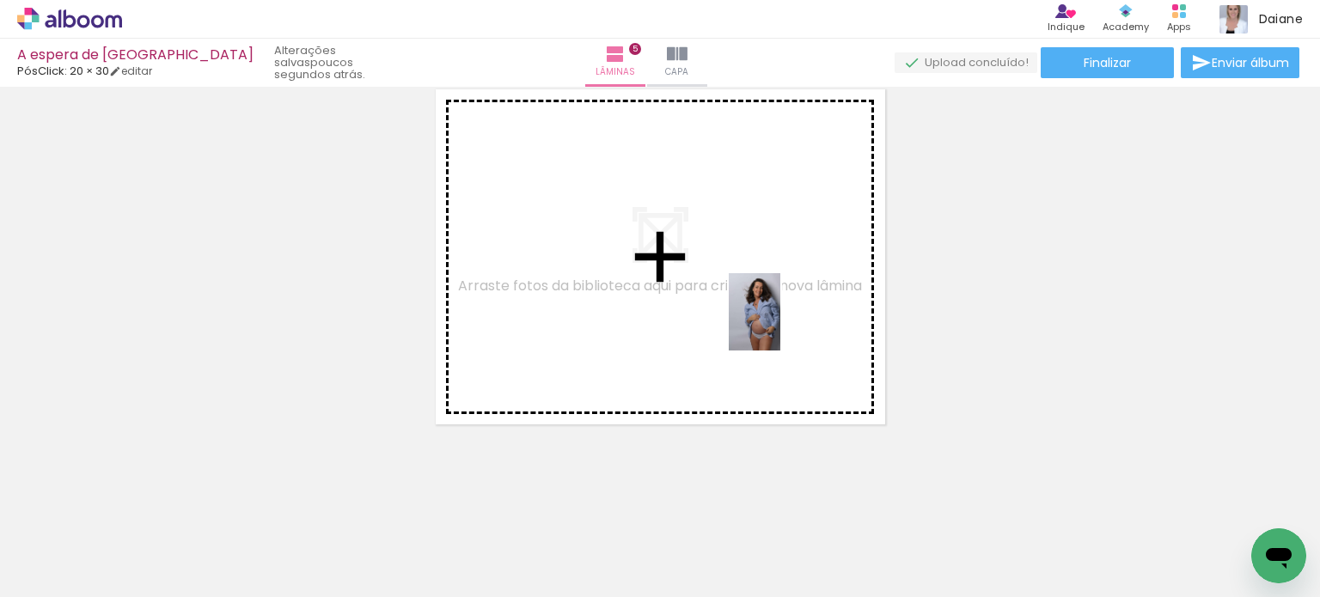
drag, startPoint x: 1046, startPoint y: 547, endPoint x: 785, endPoint y: 315, distance: 349.5
click at [774, 310] on quentale-workspace at bounding box center [660, 298] width 1320 height 597
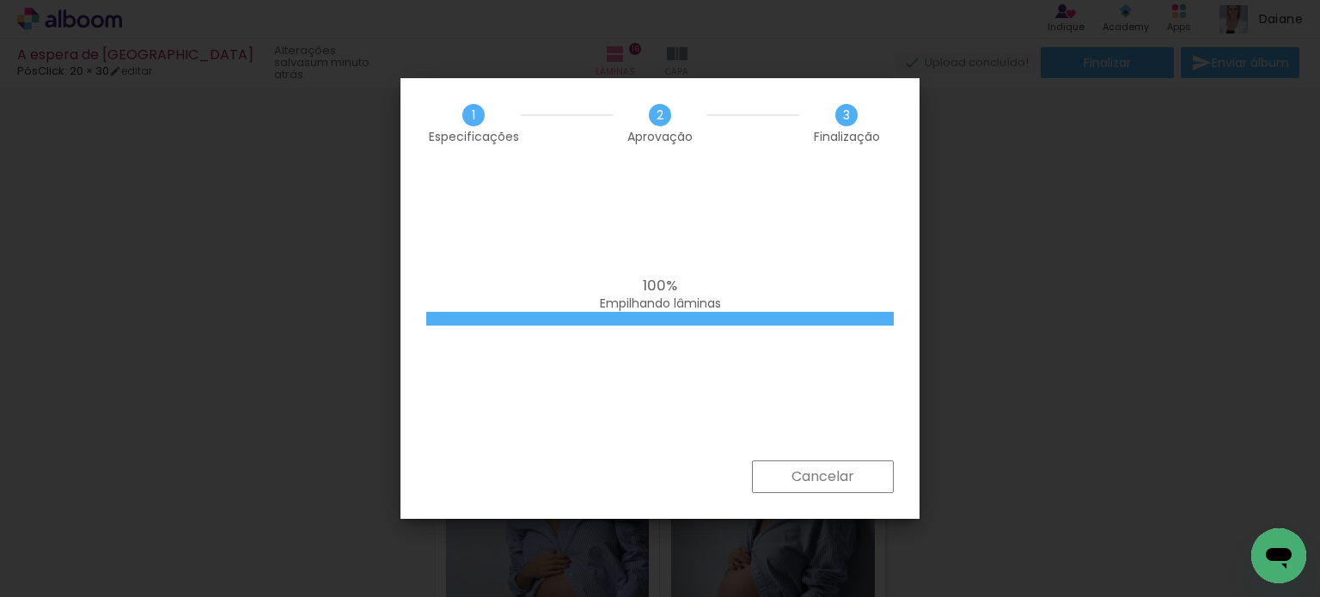
scroll to position [0, 4698]
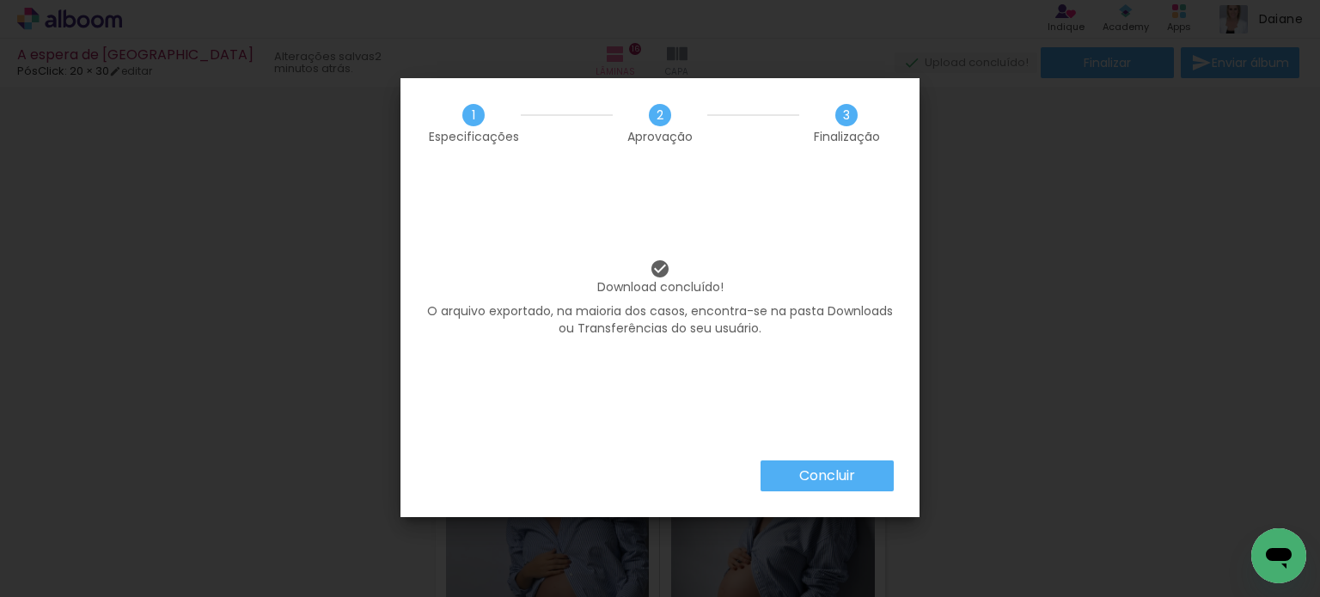
click at [0, 0] on slot "Concluir" at bounding box center [0, 0] width 0 height 0
